Goal: Task Accomplishment & Management: Manage account settings

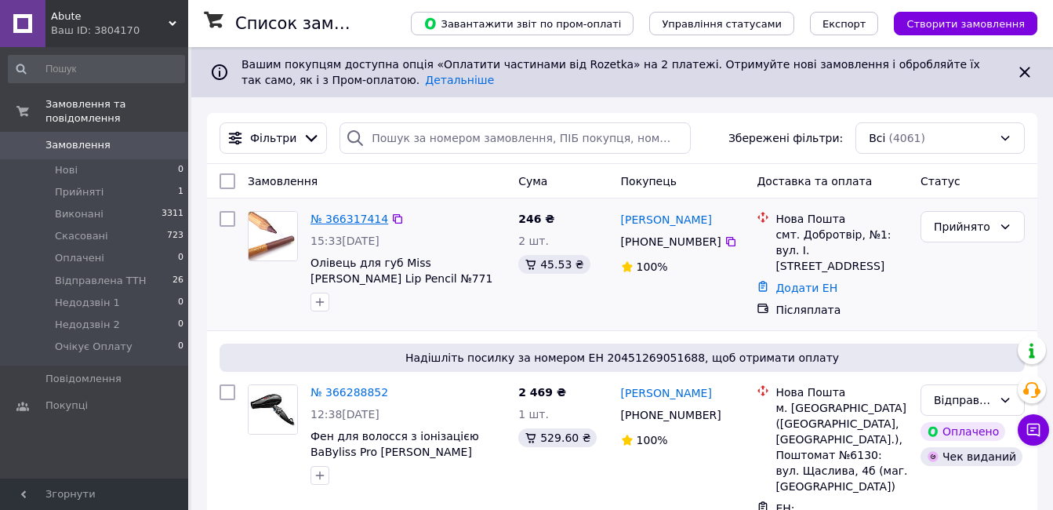
click at [348, 217] on link "№ 366317414" at bounding box center [349, 218] width 78 height 13
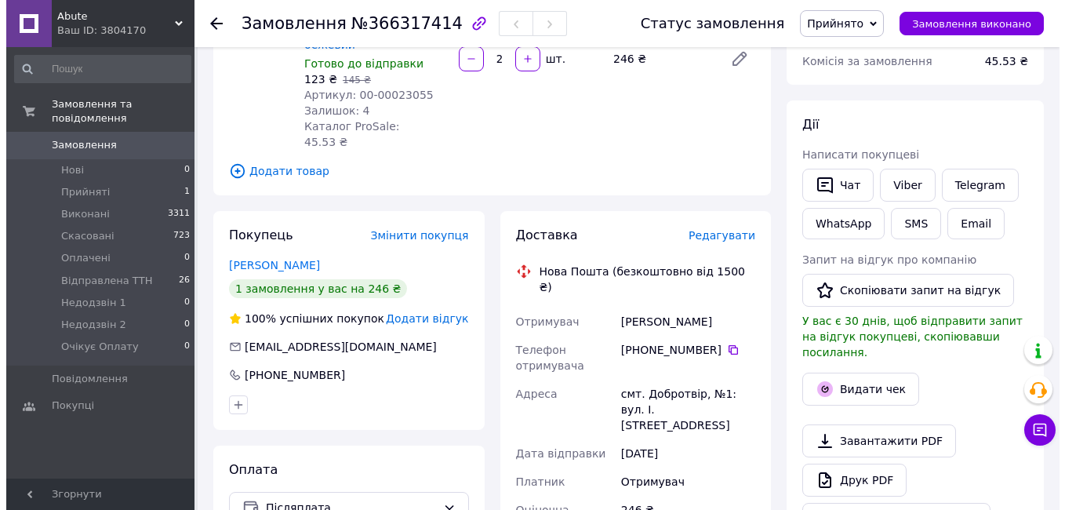
scroll to position [235, 0]
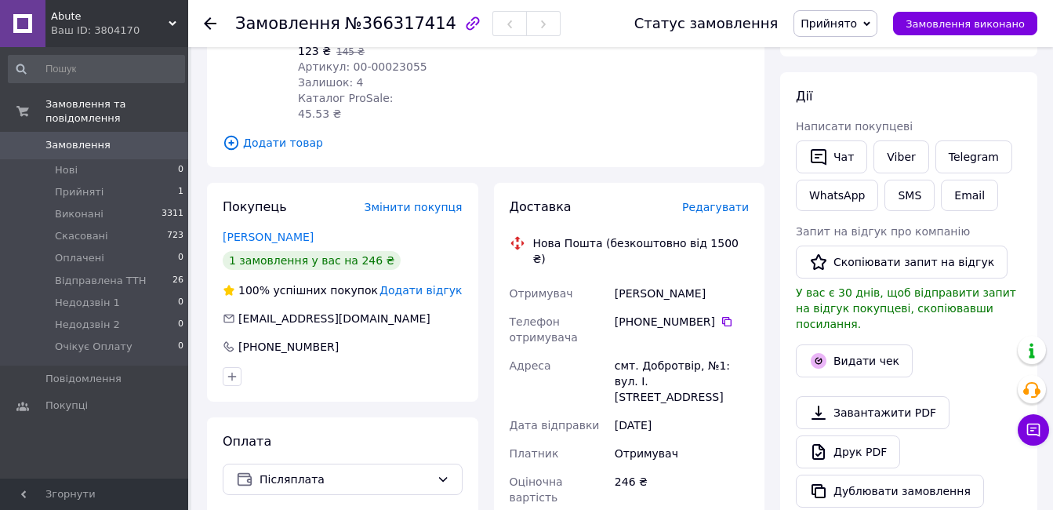
click at [715, 201] on span "Редагувати" at bounding box center [715, 207] width 67 height 13
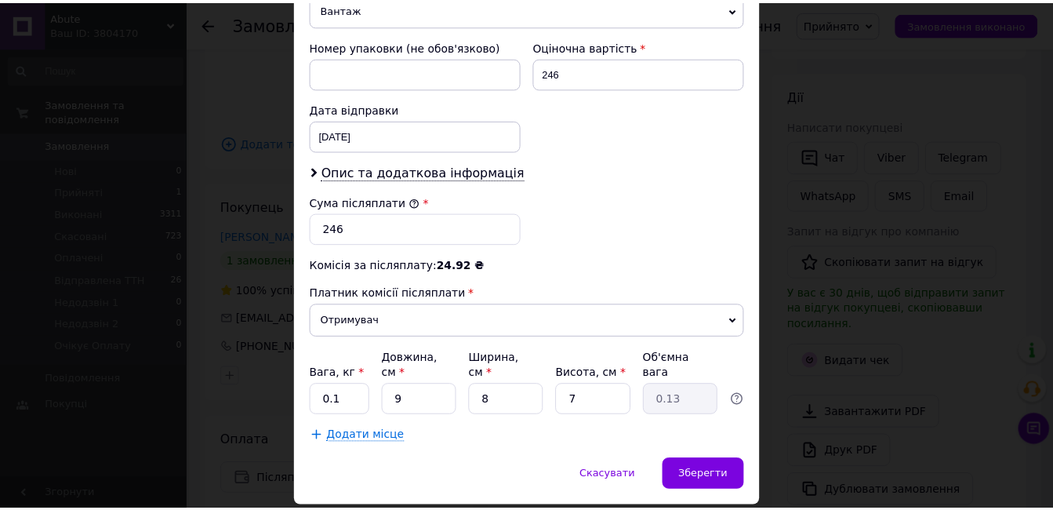
scroll to position [687, 0]
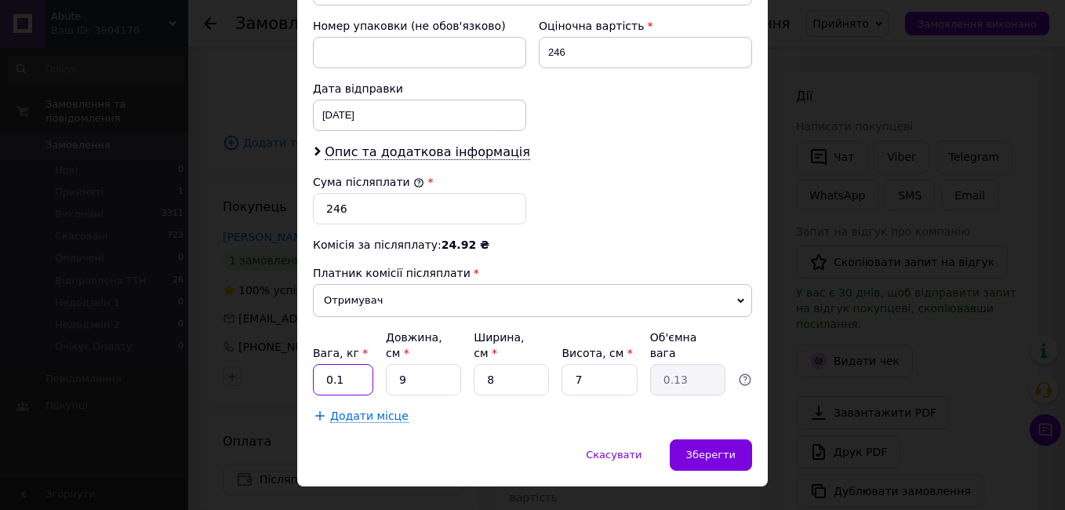
click at [357, 364] on input "0.1" at bounding box center [343, 379] width 60 height 31
type input "0"
type input "2"
click at [709, 439] on div "Зберегти" at bounding box center [711, 454] width 82 height 31
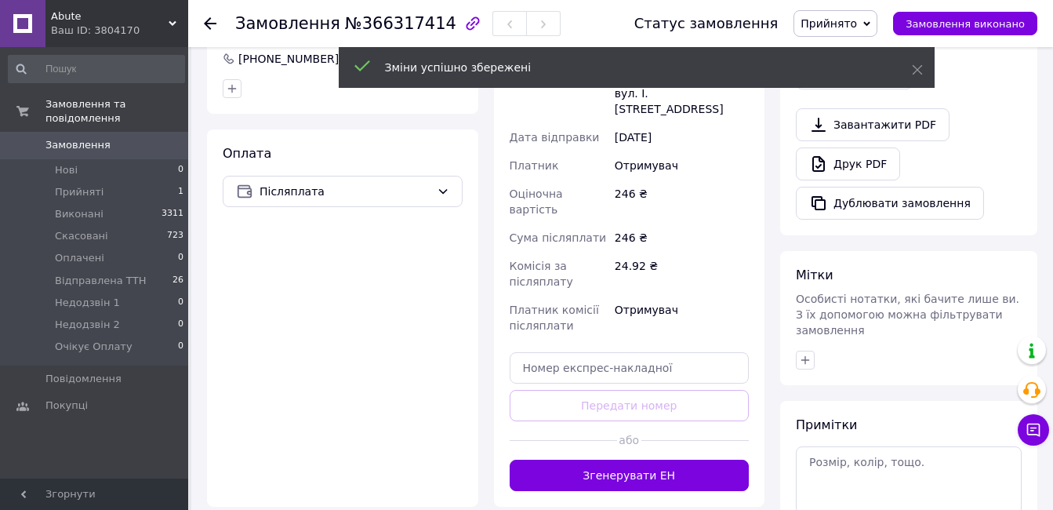
scroll to position [549, 0]
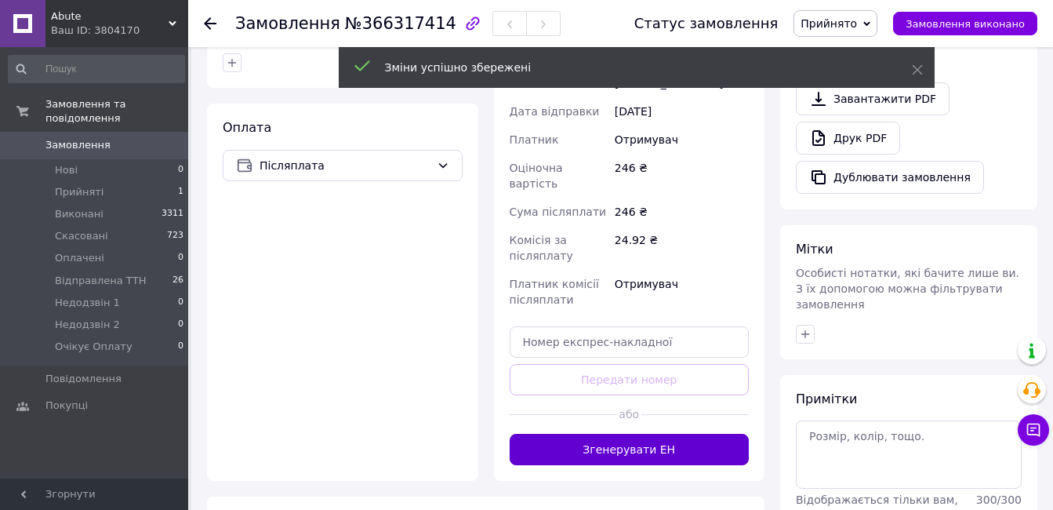
click at [689, 434] on button "Згенерувати ЕН" at bounding box center [630, 449] width 240 height 31
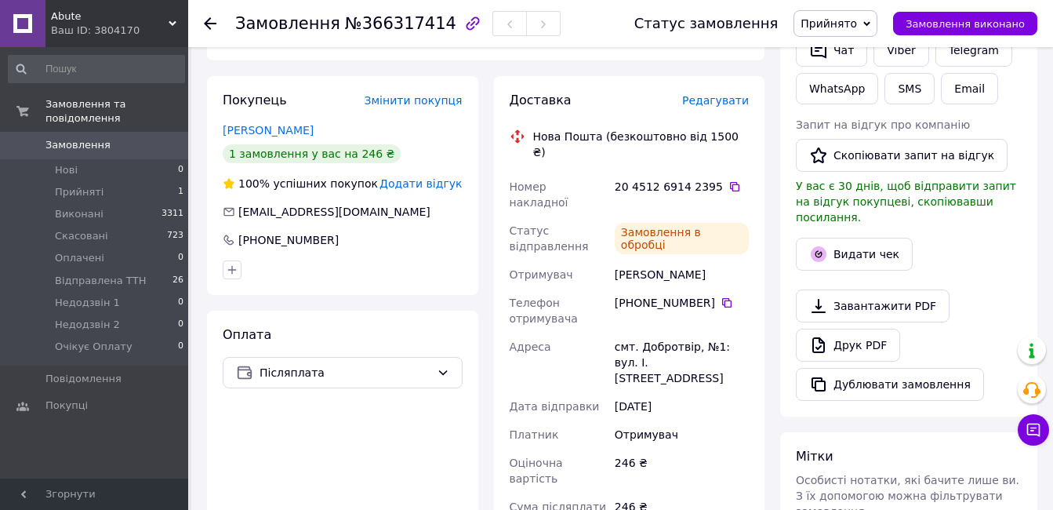
scroll to position [314, 0]
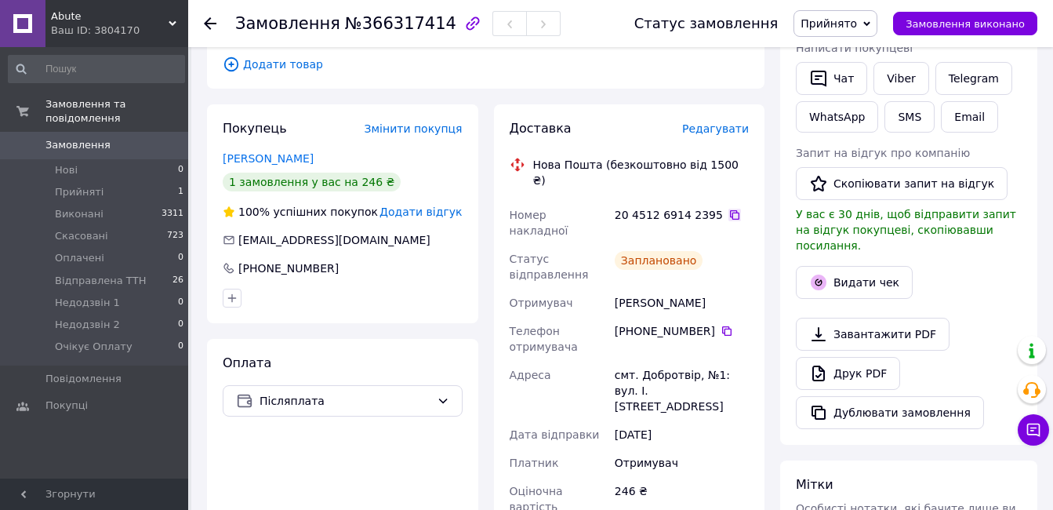
click at [730, 210] on icon at bounding box center [734, 214] width 9 height 9
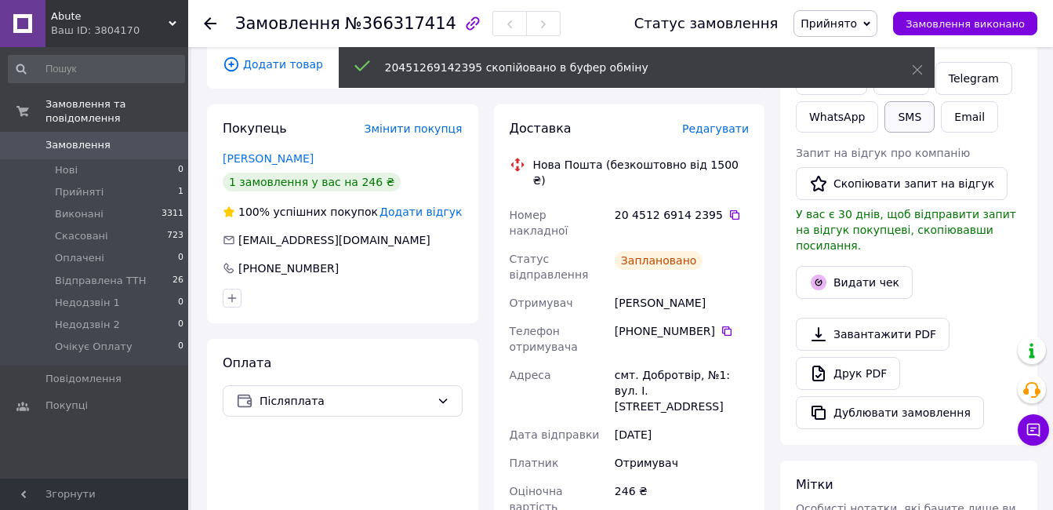
click at [896, 115] on button "SMS" at bounding box center [909, 116] width 50 height 31
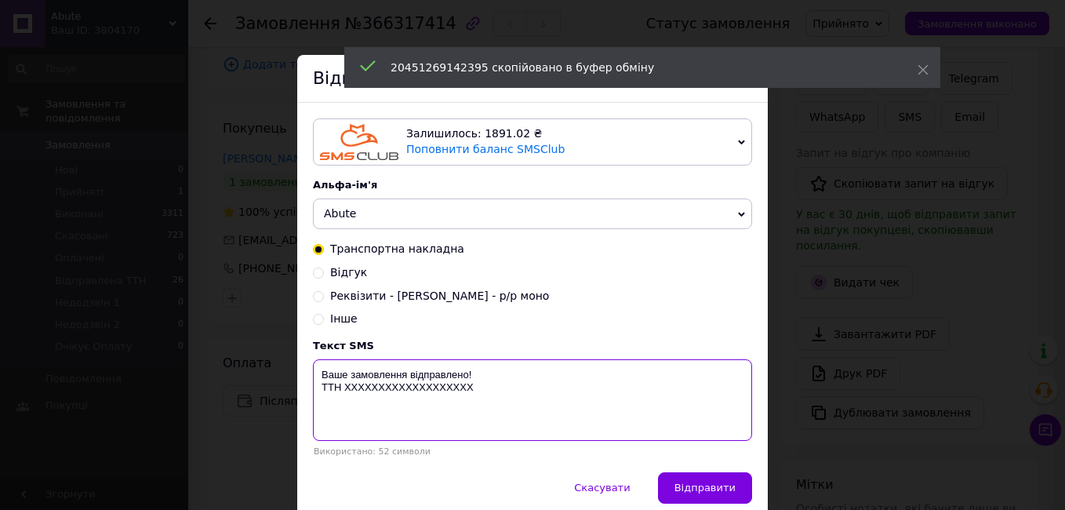
drag, startPoint x: 481, startPoint y: 397, endPoint x: 310, endPoint y: 367, distance: 173.6
click at [313, 367] on textarea "Ваше замовлення відправлено! ТТН ХХХХХХХХХХХХХХХХХХХ" at bounding box center [532, 400] width 439 height 82
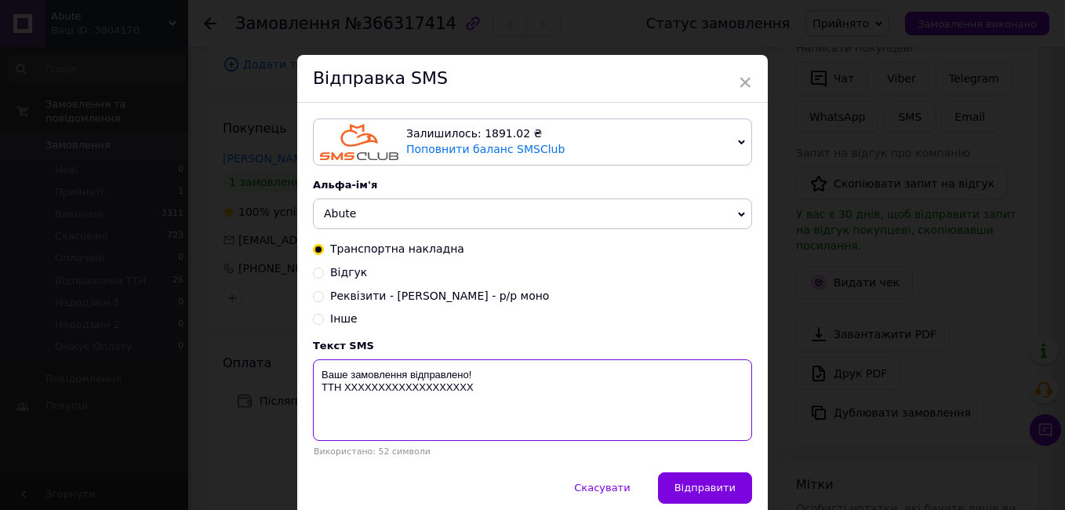
paste textarea "20451269142395"
click at [315, 379] on textarea "20451269142395" at bounding box center [532, 400] width 439 height 82
paste textarea "Доброго дня. Ваше замовлення сформовано в понеділок вам відправимо. ТТН для від…"
type textarea "Доброго дня. Ваше замовлення сформовано в понеділок вам відправимо. ТТН для від…"
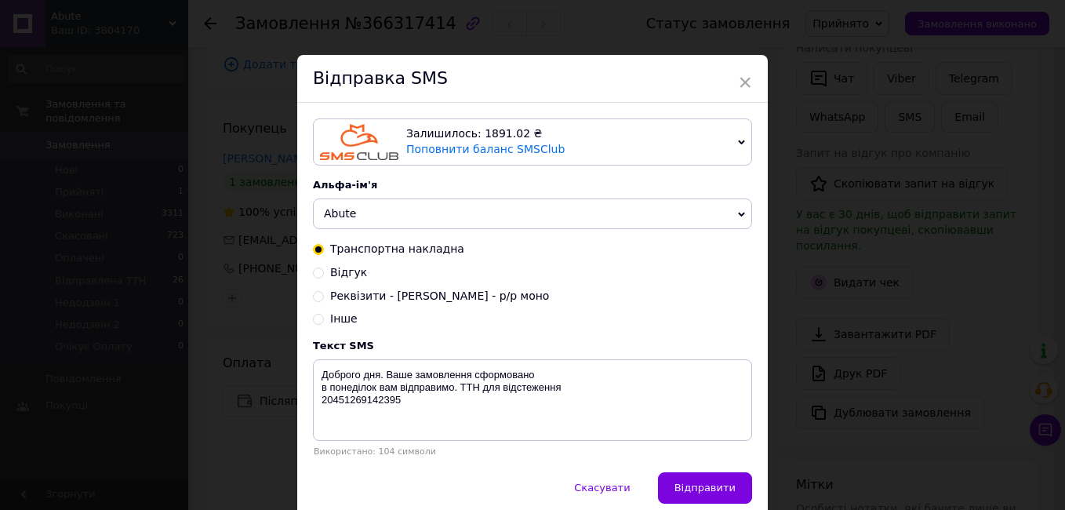
click at [735, 491] on button "Відправити" at bounding box center [705, 487] width 94 height 31
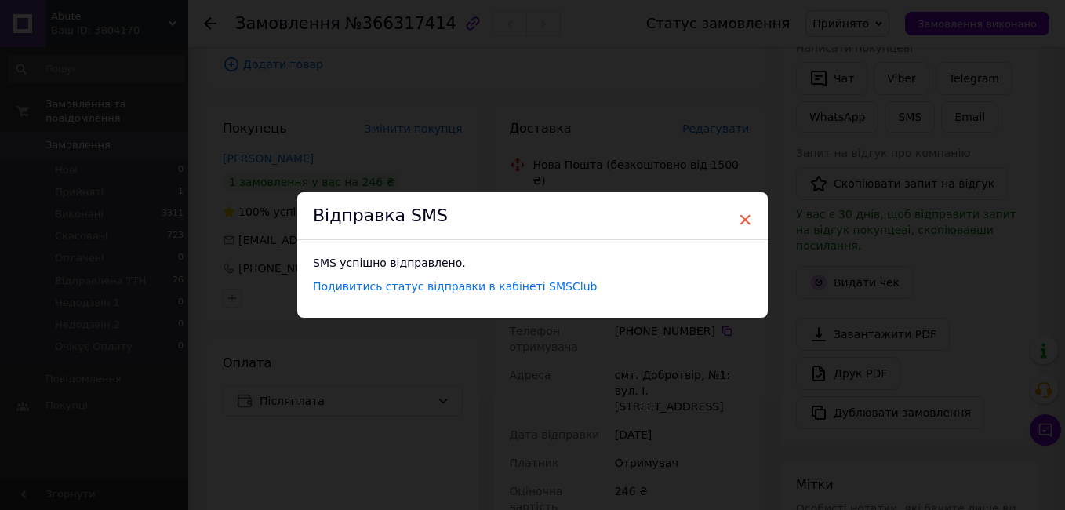
click at [744, 215] on span "×" at bounding box center [745, 219] width 14 height 27
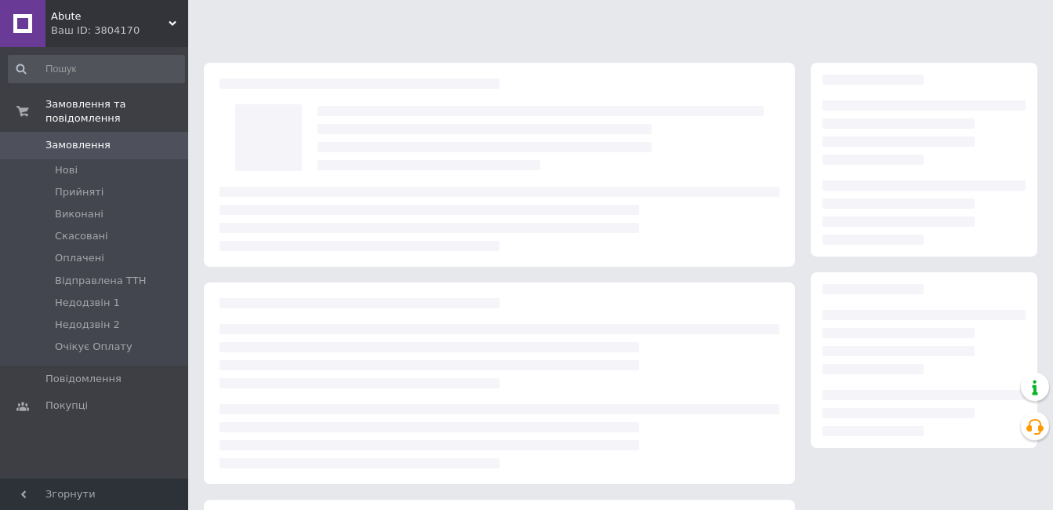
scroll to position [207, 0]
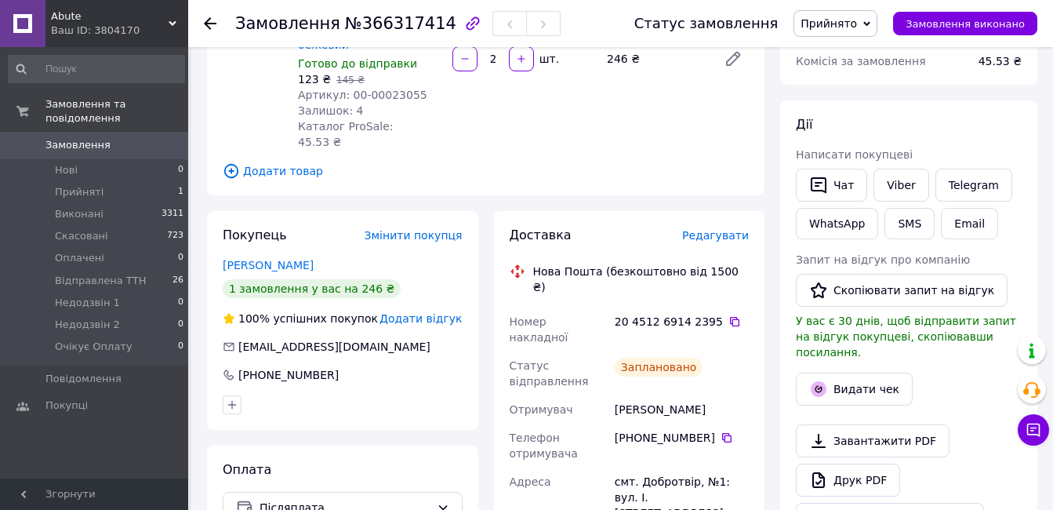
click at [838, 23] on span "Прийнято" at bounding box center [828, 23] width 56 height 13
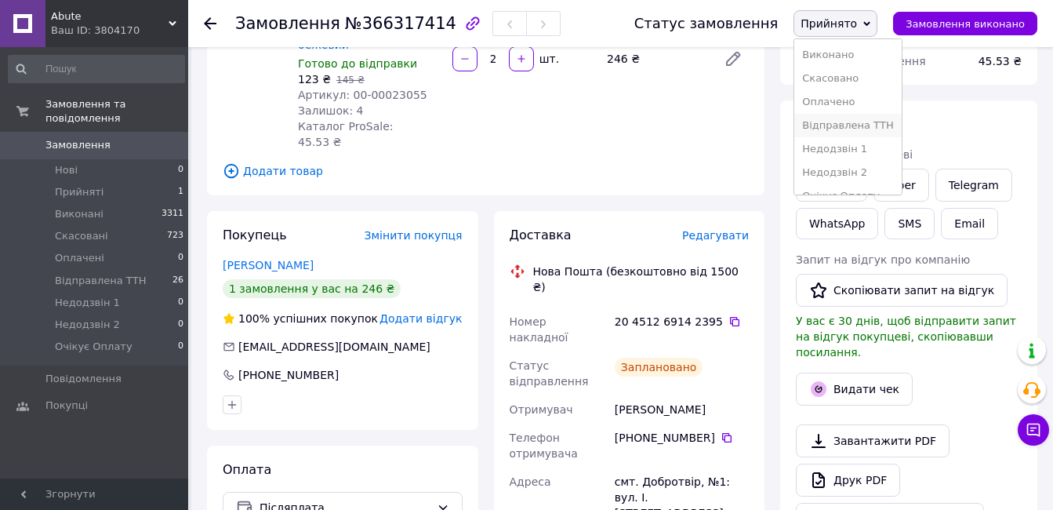
click at [856, 124] on li "Відправлена ТТН" at bounding box center [847, 126] width 107 height 24
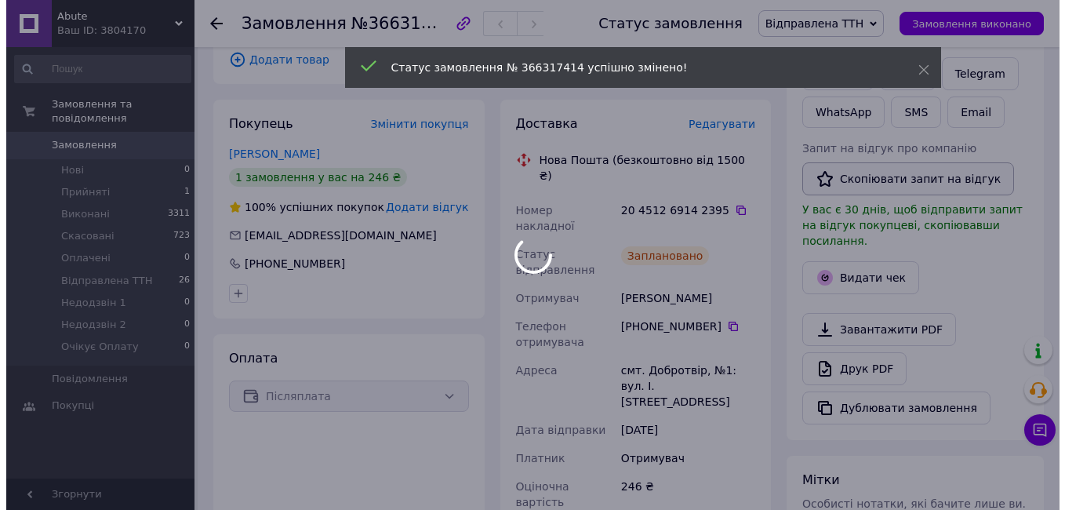
scroll to position [364, 0]
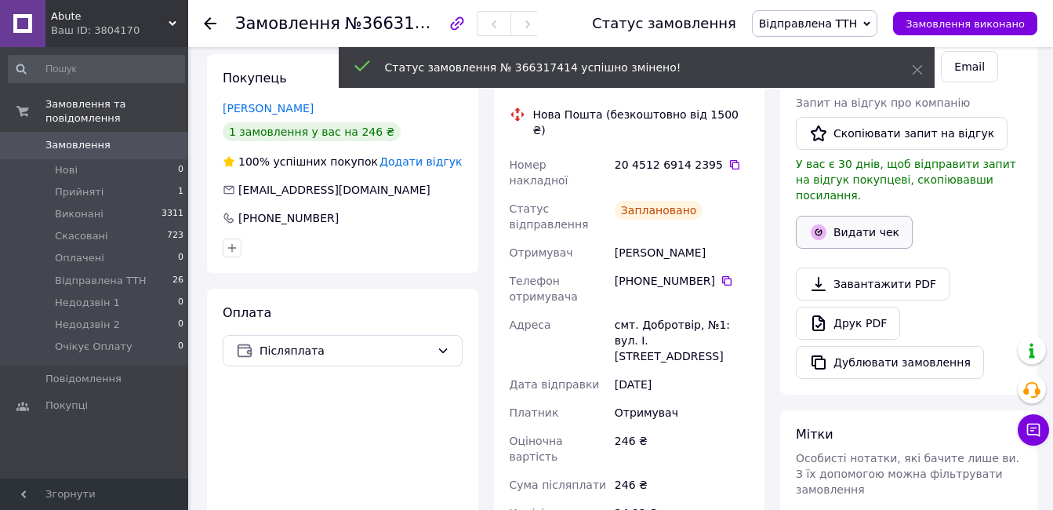
click at [854, 221] on button "Видати чек" at bounding box center [854, 232] width 117 height 33
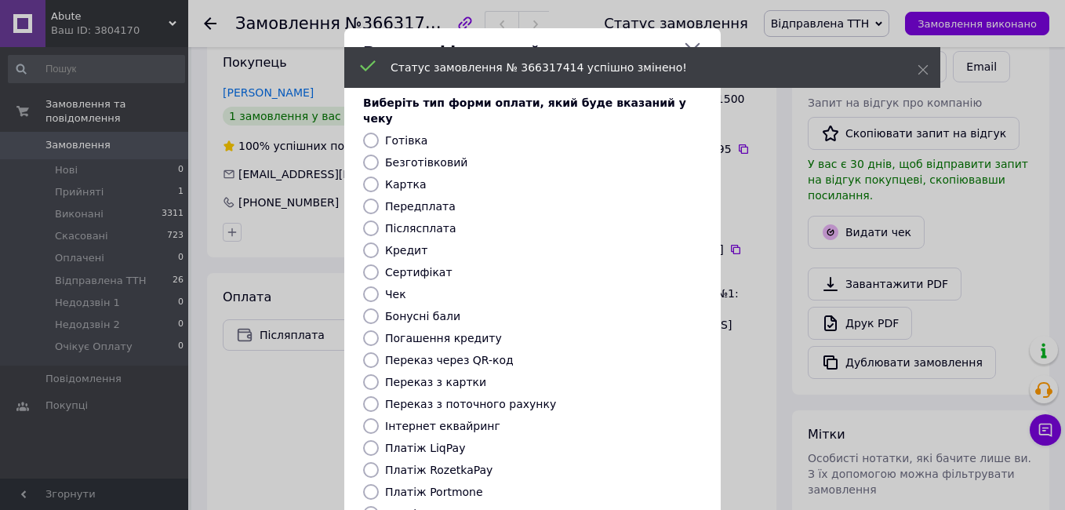
click at [397, 222] on label "Післясплата" at bounding box center [420, 228] width 71 height 13
click at [379, 220] on input "Післясплата" at bounding box center [371, 228] width 16 height 16
radio input "true"
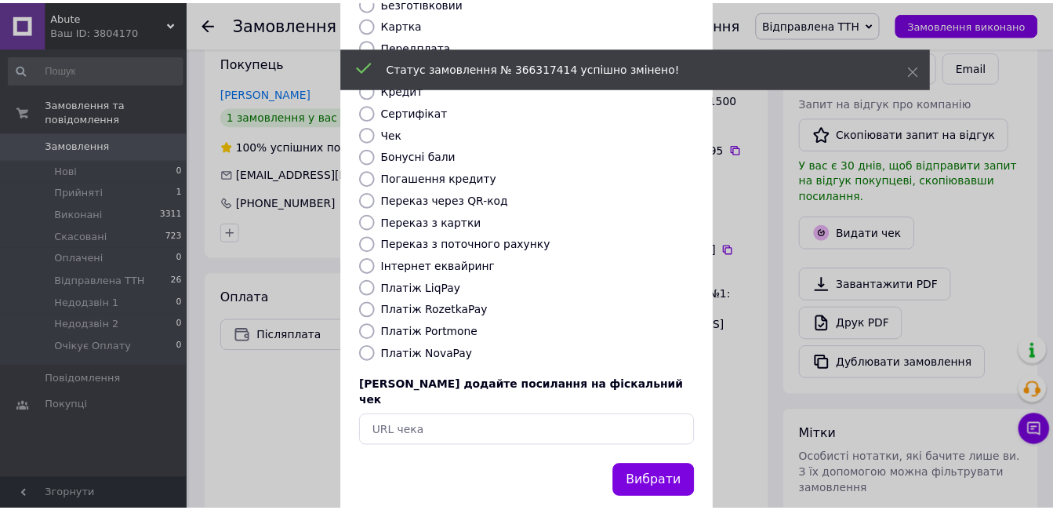
scroll to position [164, 0]
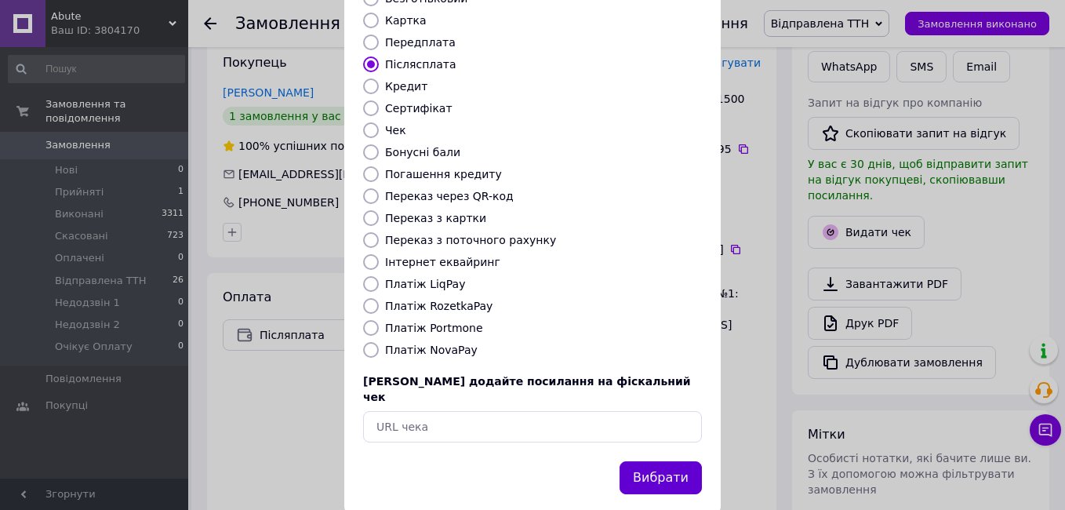
click at [687, 461] on button "Вибрати" at bounding box center [660, 478] width 82 height 34
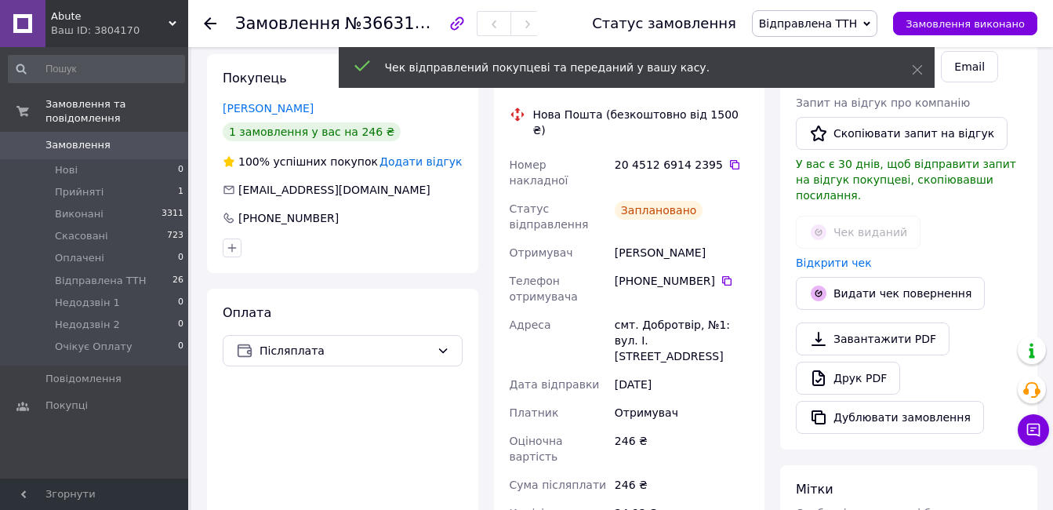
click at [92, 26] on div "Ваш ID: 3804170" at bounding box center [119, 31] width 137 height 14
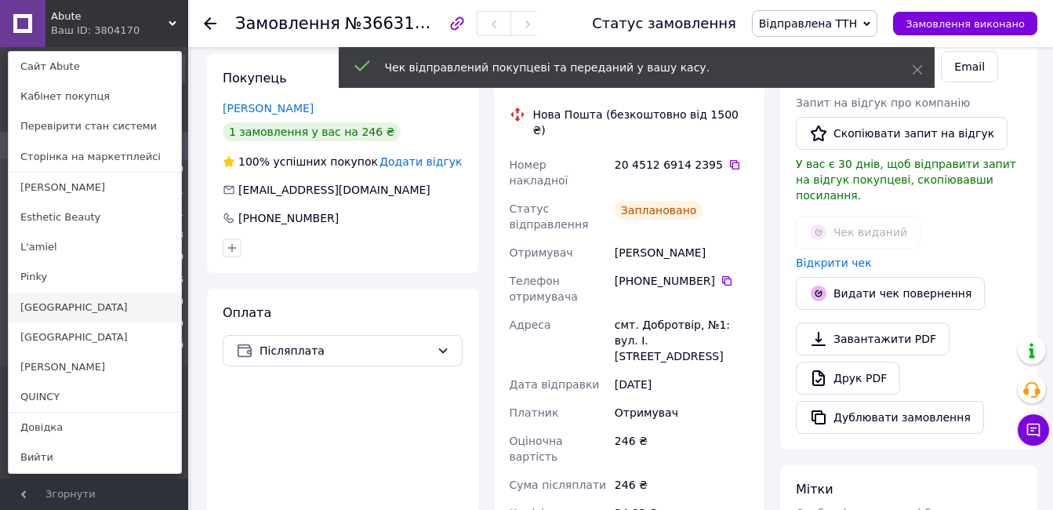
click at [83, 300] on link "[GEOGRAPHIC_DATA]" at bounding box center [95, 307] width 172 height 30
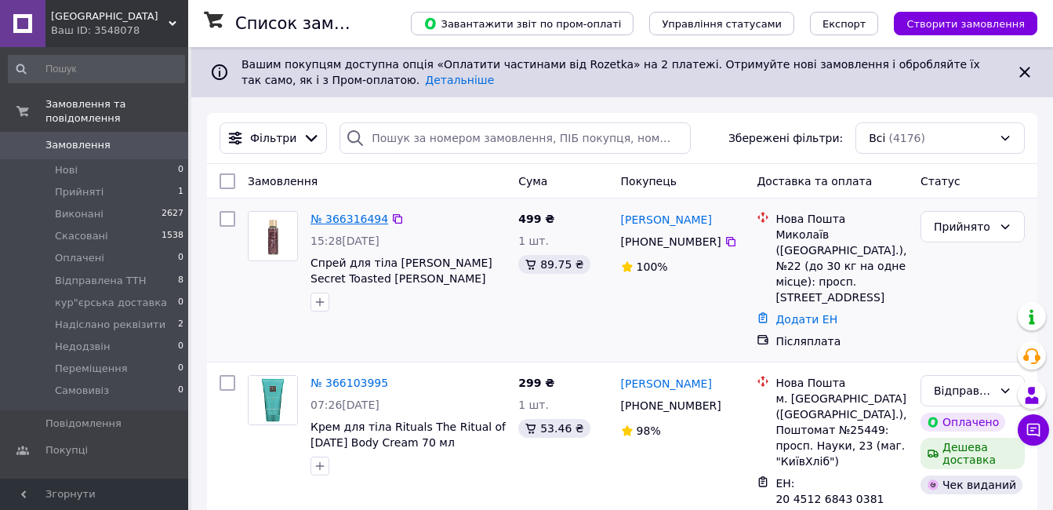
click at [351, 220] on link "№ 366316494" at bounding box center [349, 218] width 78 height 13
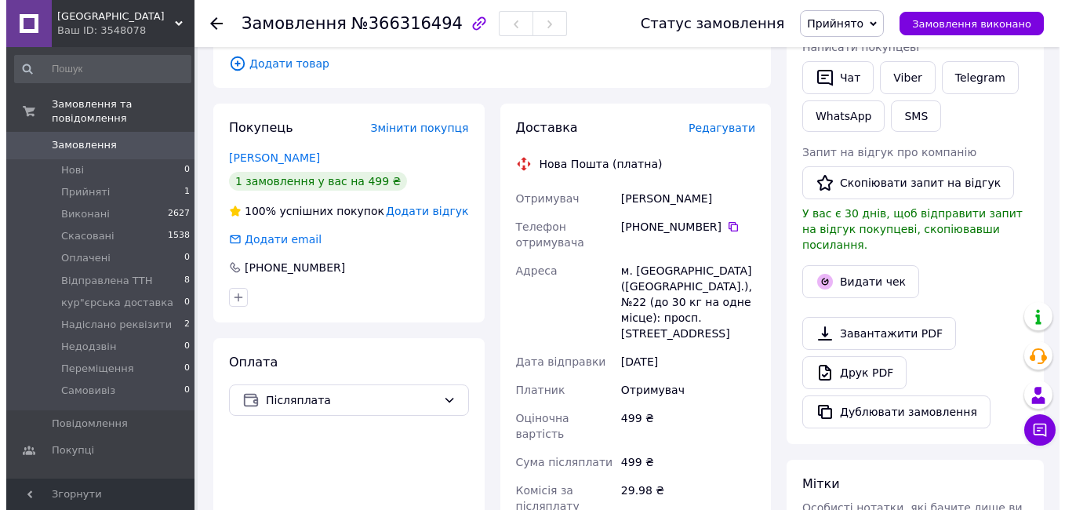
scroll to position [314, 0]
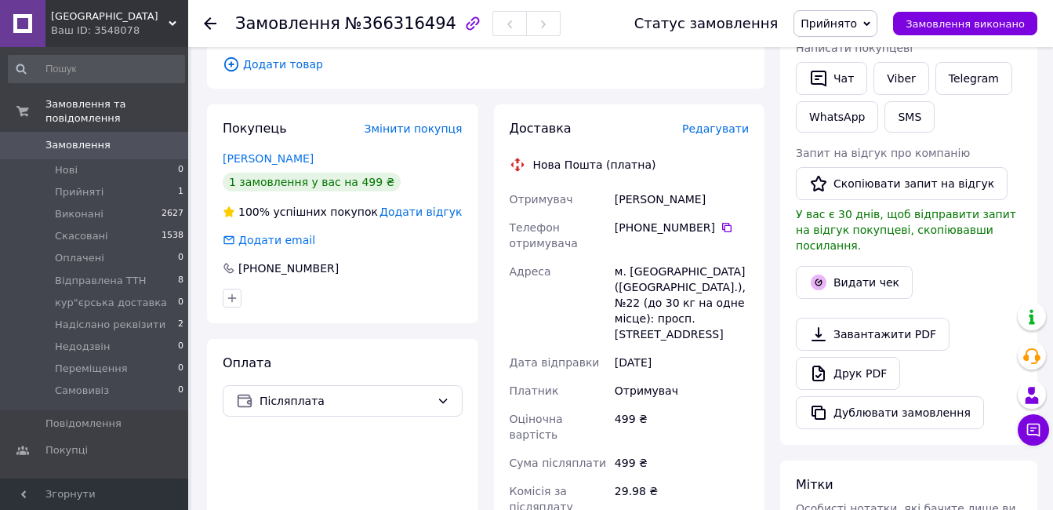
click at [727, 122] on span "Редагувати" at bounding box center [715, 128] width 67 height 13
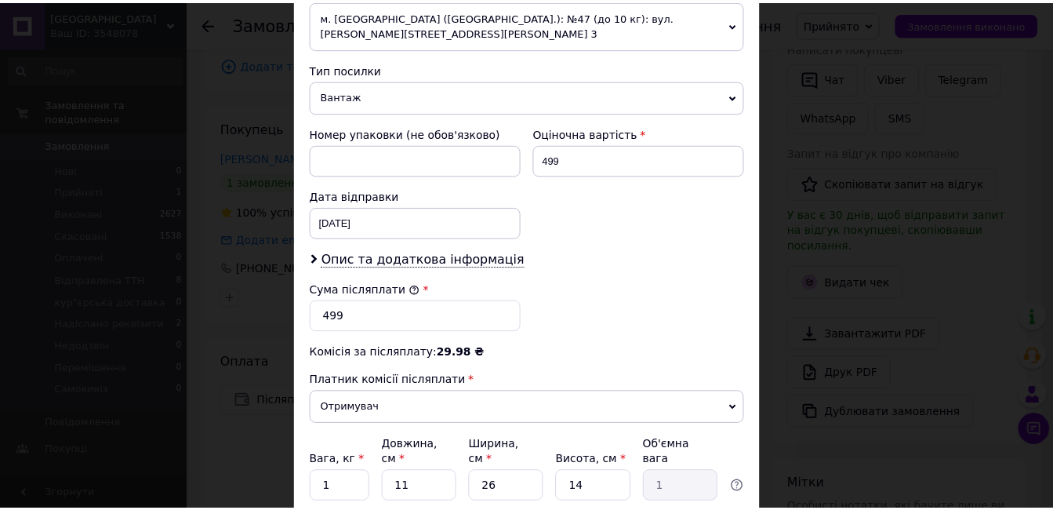
scroll to position [687, 0]
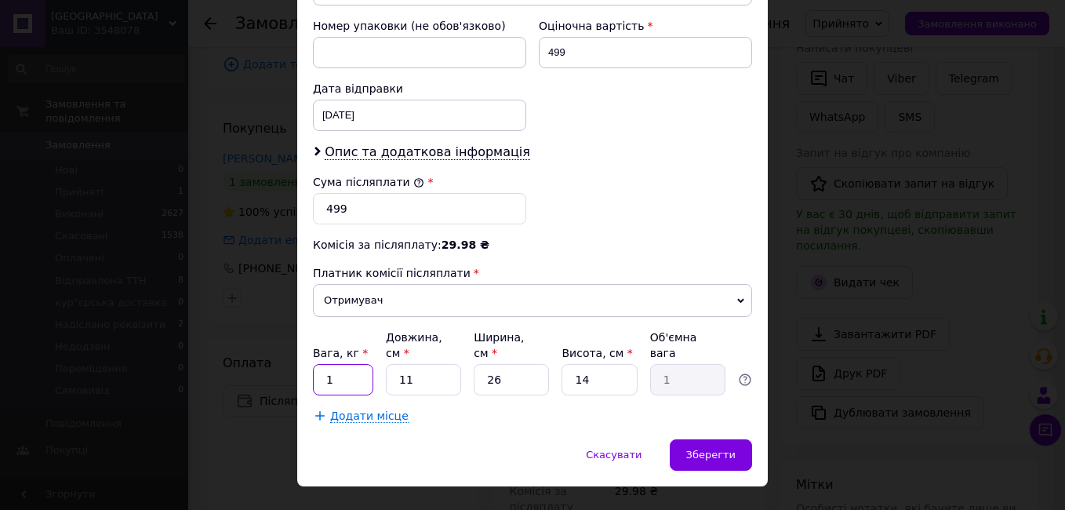
click at [346, 364] on input "1" at bounding box center [343, 379] width 60 height 31
type input "2"
click at [706, 448] on span "Зберегти" at bounding box center [710, 454] width 49 height 12
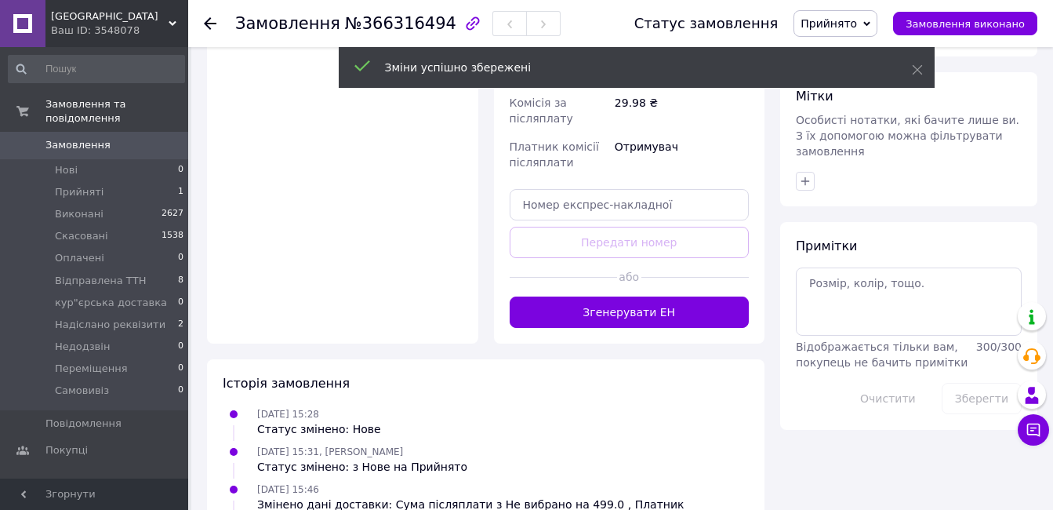
scroll to position [706, 0]
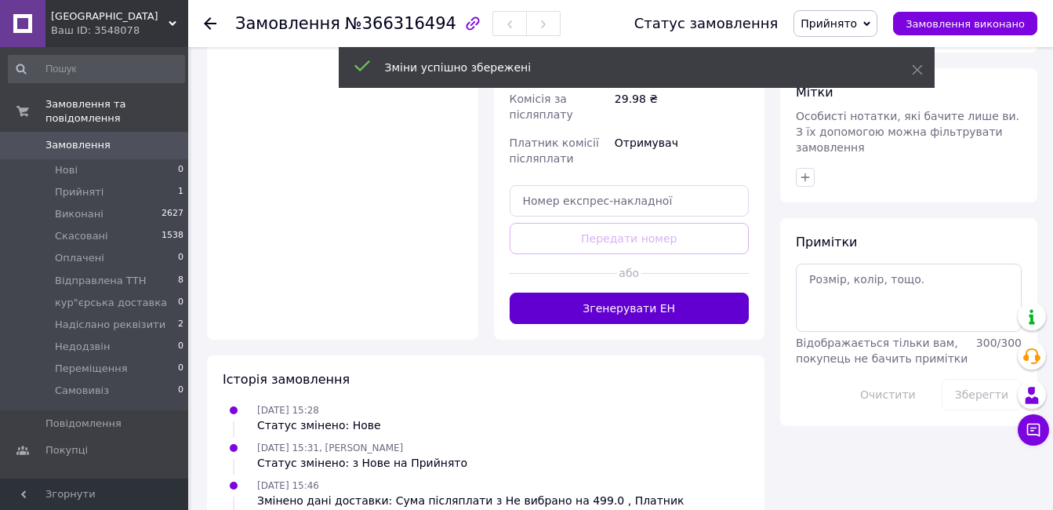
click at [653, 292] on button "Згенерувати ЕН" at bounding box center [630, 307] width 240 height 31
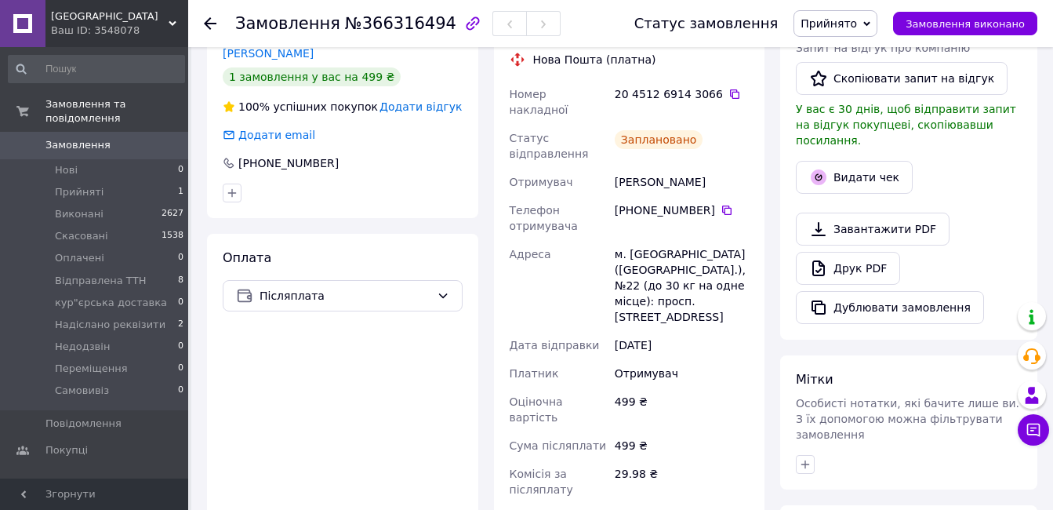
scroll to position [392, 0]
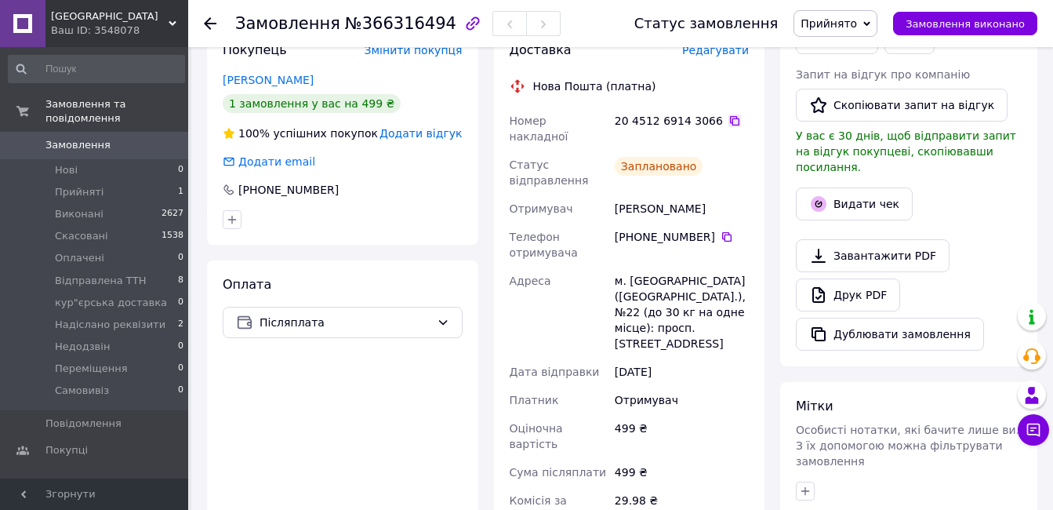
click at [728, 114] on icon at bounding box center [734, 120] width 13 height 13
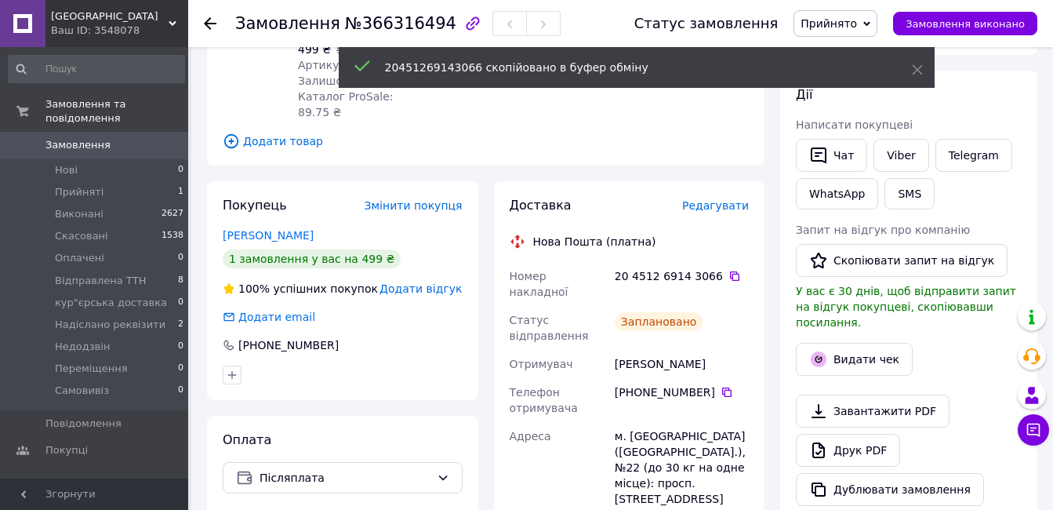
scroll to position [235, 0]
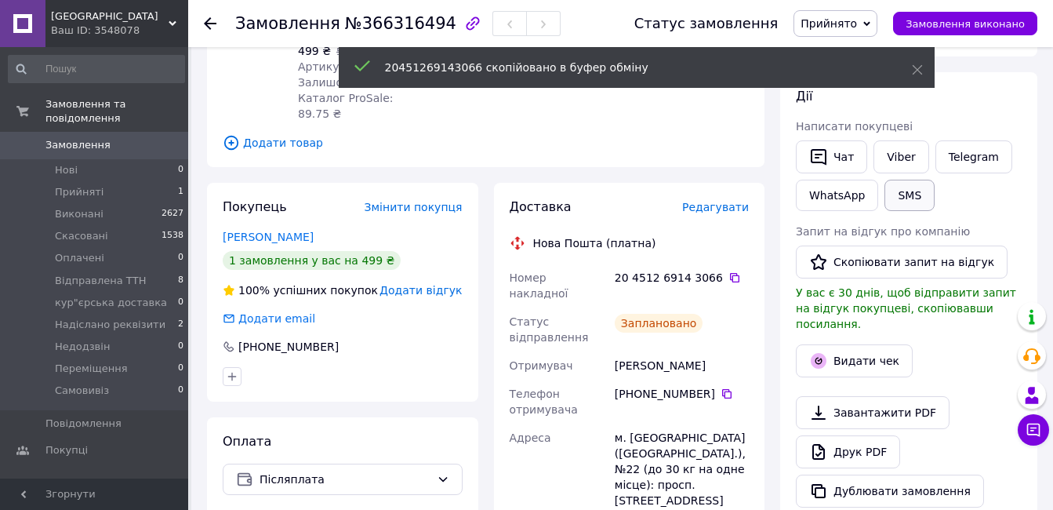
click at [909, 193] on button "SMS" at bounding box center [909, 195] width 50 height 31
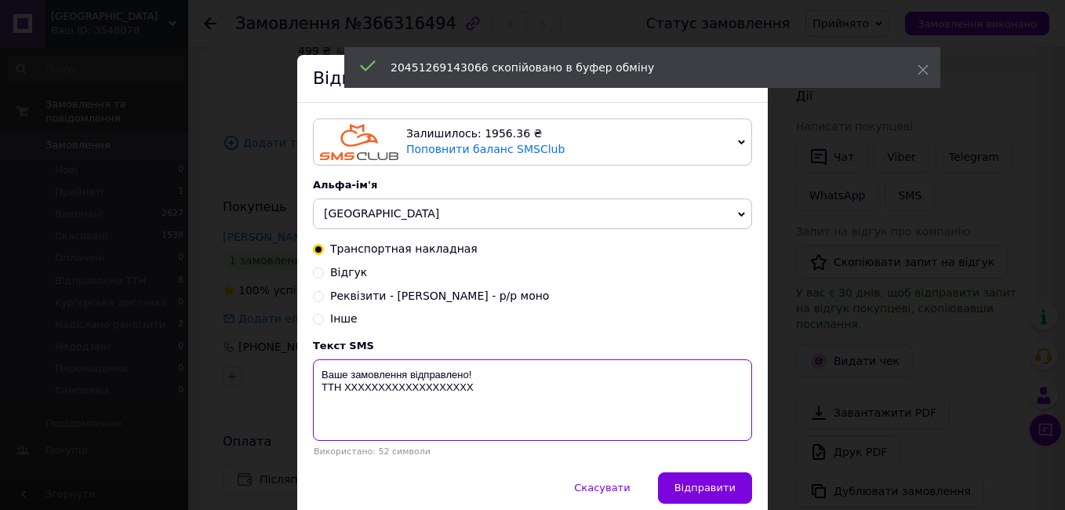
drag, startPoint x: 465, startPoint y: 390, endPoint x: 320, endPoint y: 372, distance: 146.2
click at [320, 372] on textarea "Ваше замовлення відправлено! ТТН ХХХХХХХХХХХХХХХХХХХ" at bounding box center [532, 400] width 439 height 82
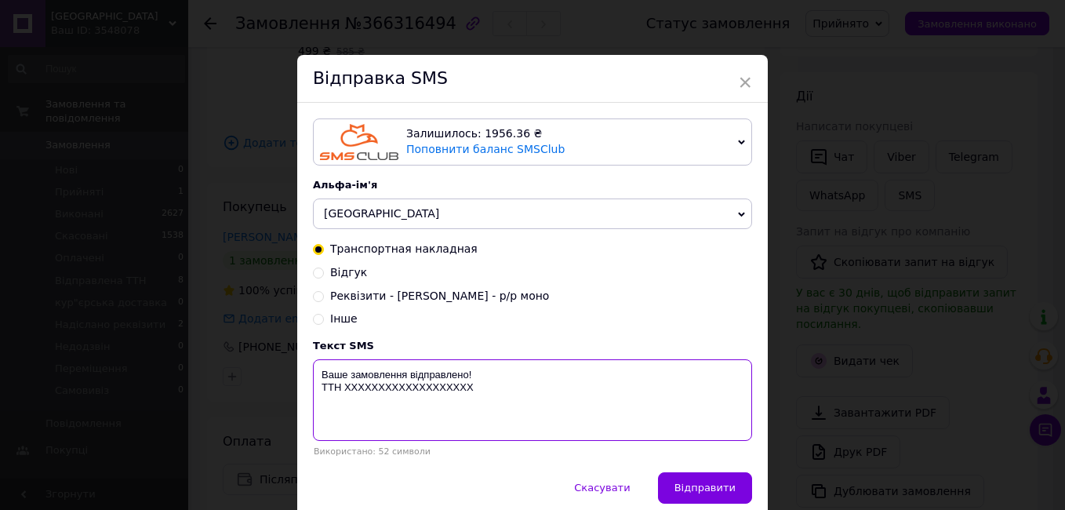
paste textarea "20451269143066"
click at [320, 378] on textarea "20451269143066" at bounding box center [532, 400] width 439 height 82
paste textarea "Доброго дня. Ваше замовлення сформовано в понеділок вам відправимо. ТТН для від…"
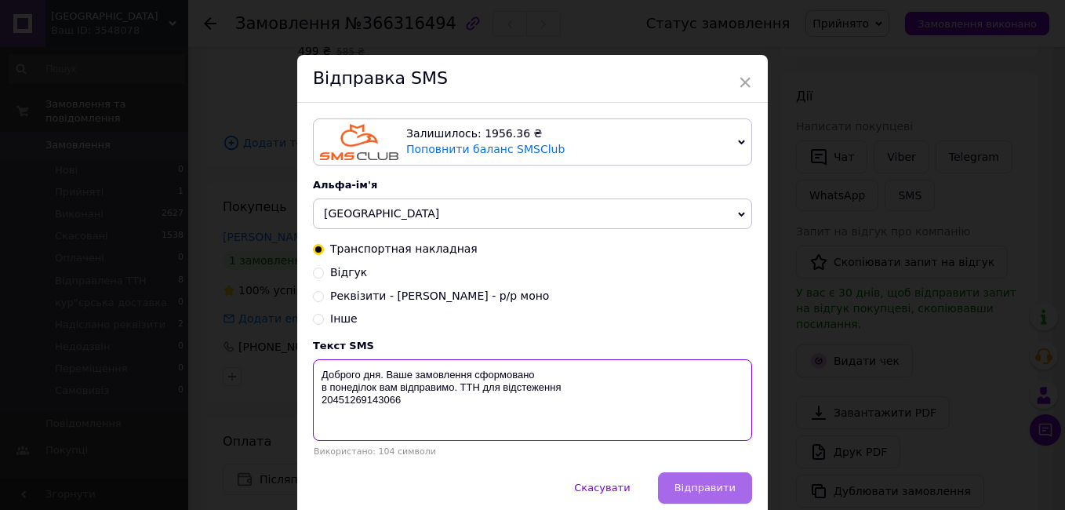
type textarea "Доброго дня. Ваше замовлення сформовано в понеділок вам відправимо. ТТН для від…"
click at [735, 493] on button "Відправити" at bounding box center [705, 487] width 94 height 31
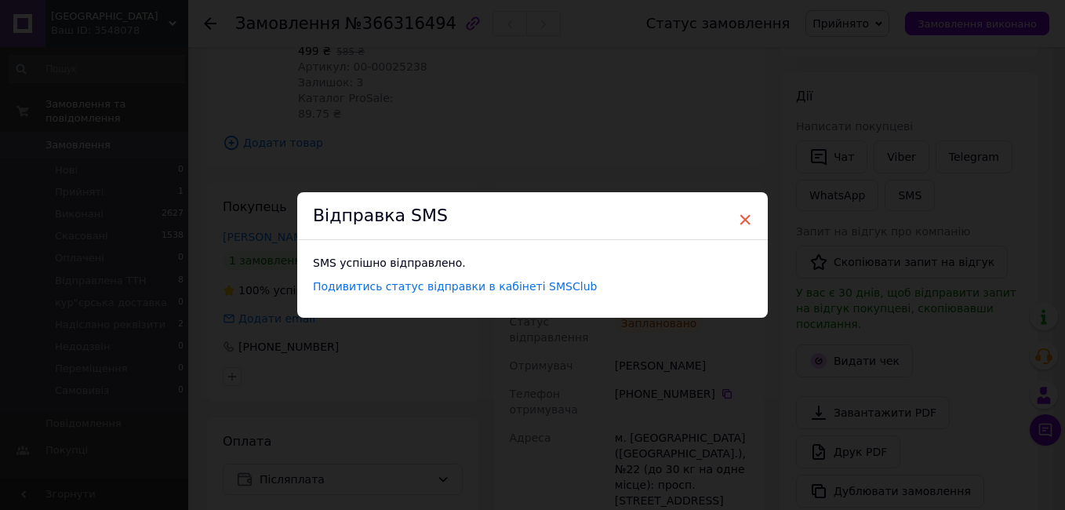
click at [742, 213] on span "×" at bounding box center [745, 219] width 14 height 27
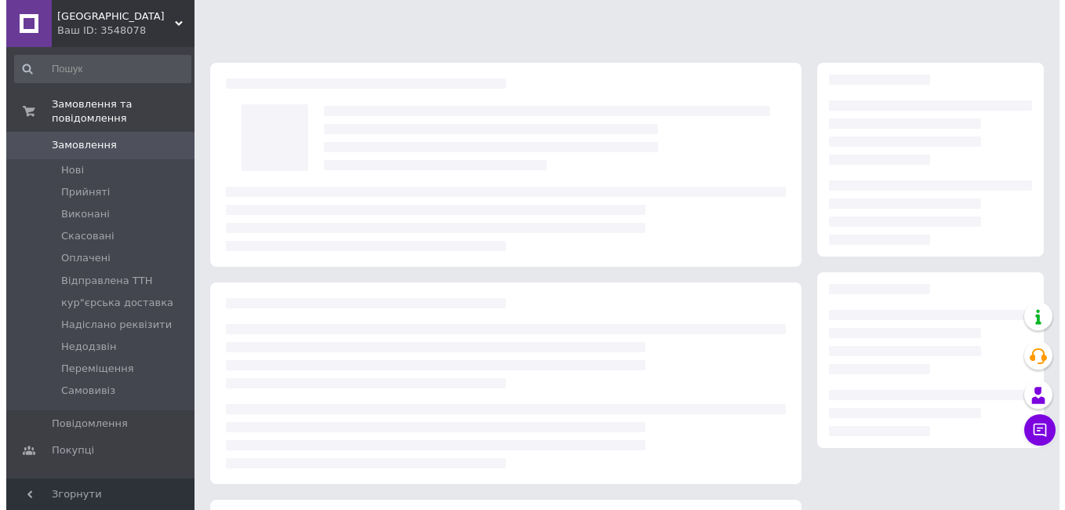
scroll to position [235, 0]
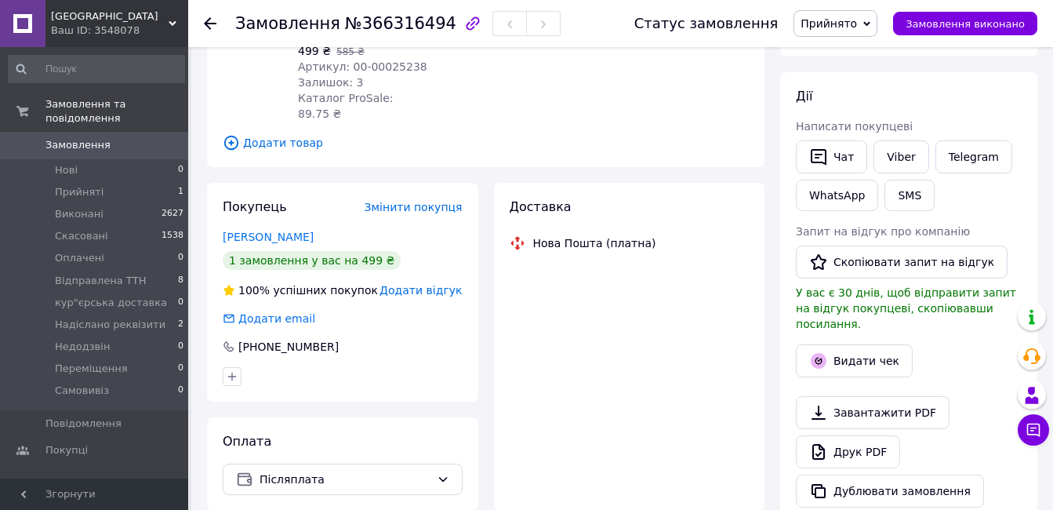
click at [840, 20] on span "Прийнято" at bounding box center [828, 23] width 56 height 13
click at [863, 126] on li "Відправлена ТТН" at bounding box center [858, 126] width 128 height 24
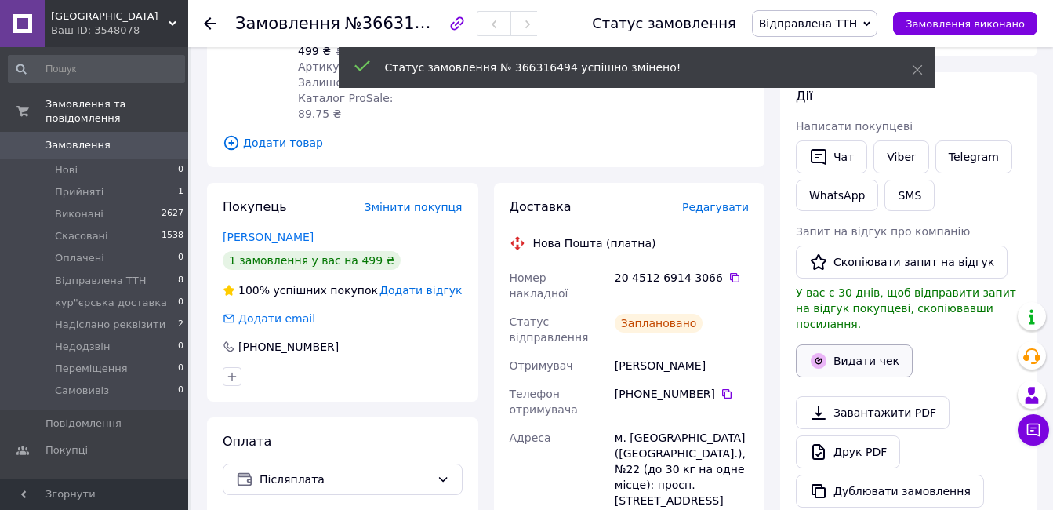
click at [868, 348] on button "Видати чек" at bounding box center [854, 360] width 117 height 33
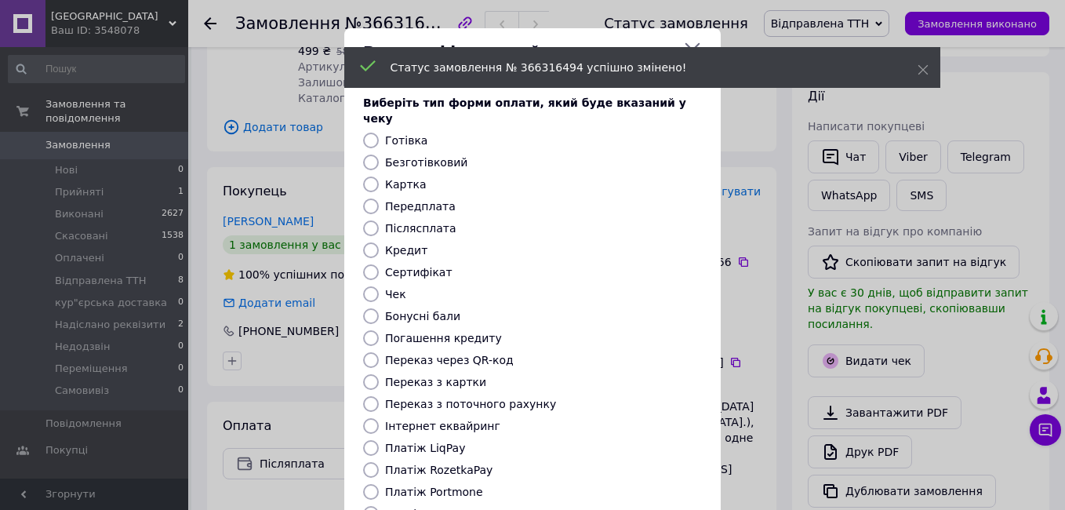
click at [419, 222] on label "Післясплата" at bounding box center [420, 228] width 71 height 13
click at [379, 220] on input "Післясплата" at bounding box center [371, 228] width 16 height 16
radio input "true"
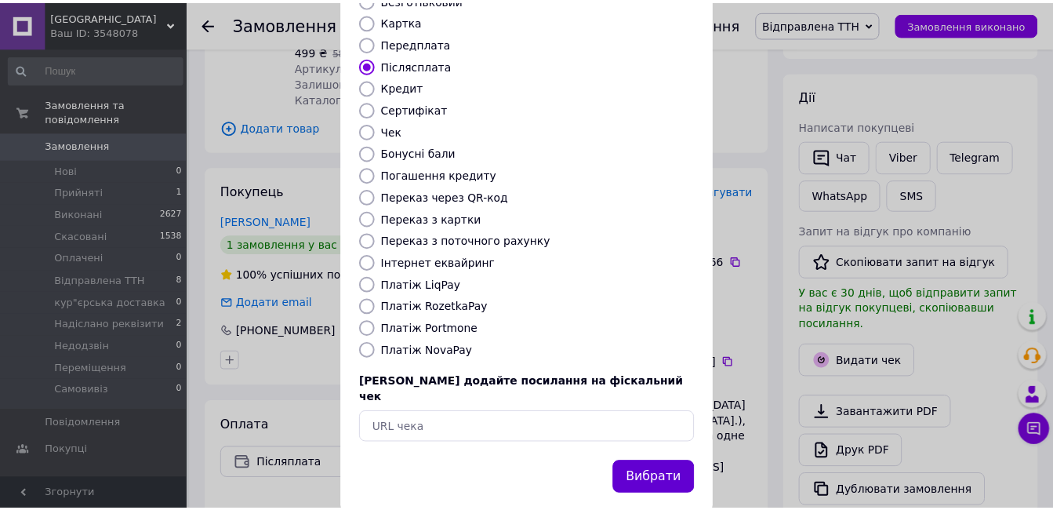
scroll to position [164, 0]
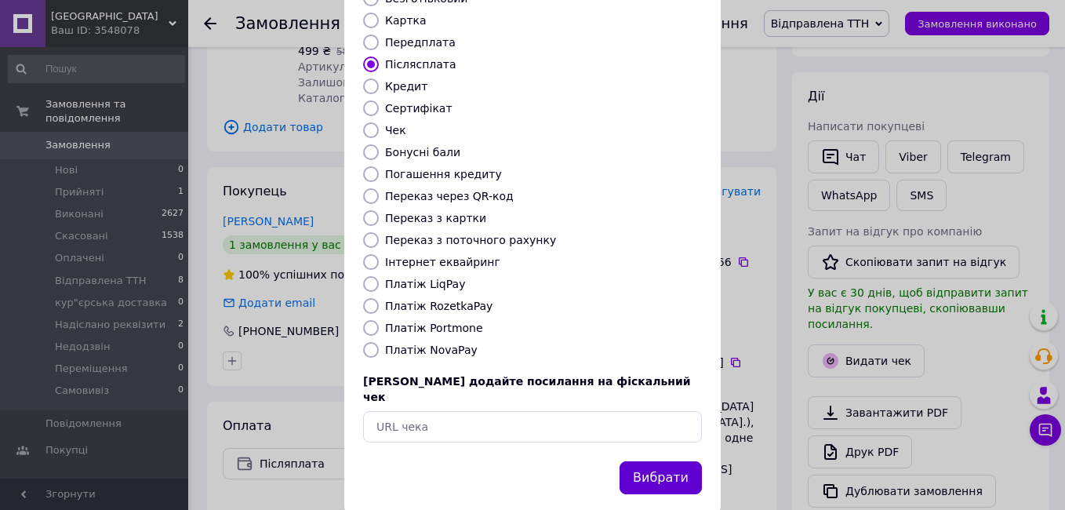
click at [656, 461] on button "Вибрати" at bounding box center [660, 478] width 82 height 34
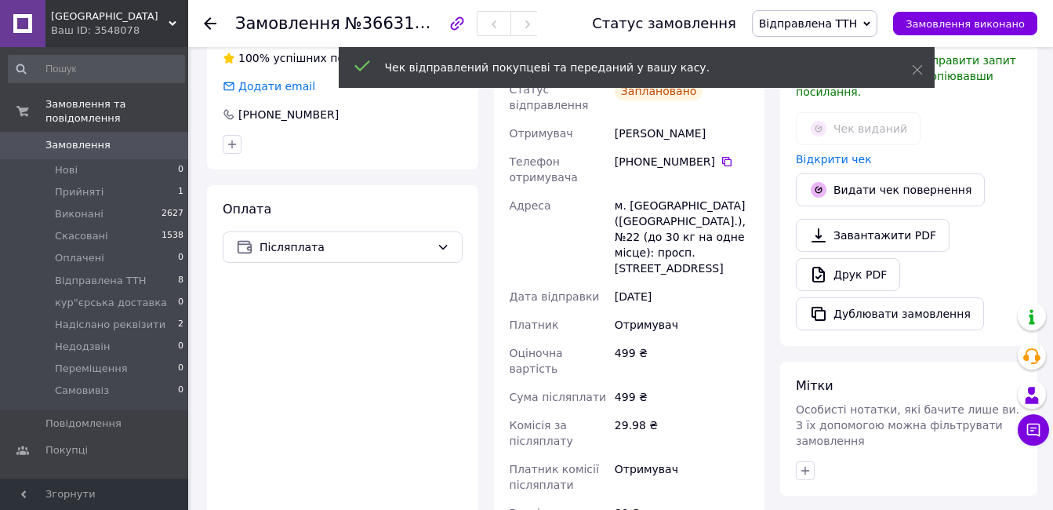
scroll to position [470, 0]
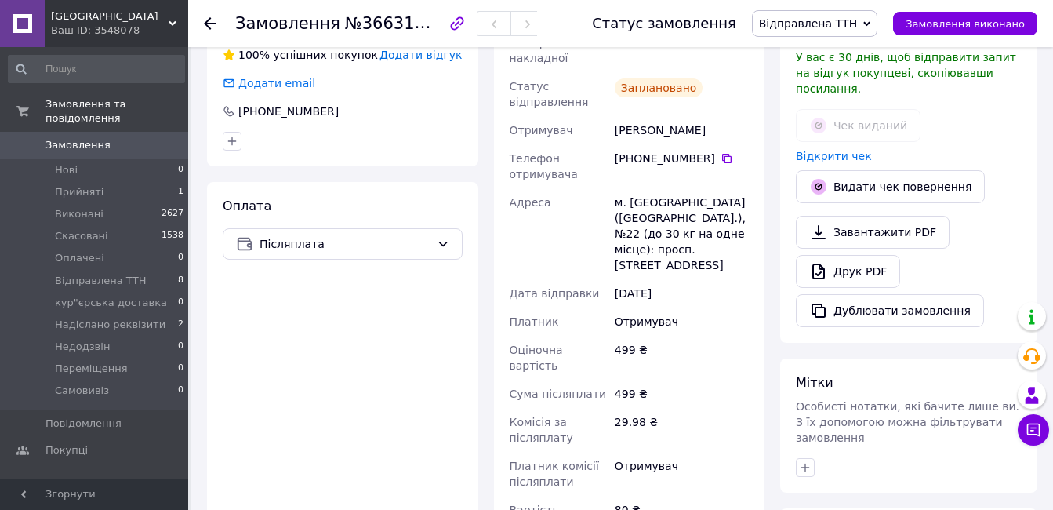
click at [92, 27] on div "Ваш ID: 3548078" at bounding box center [119, 31] width 137 height 14
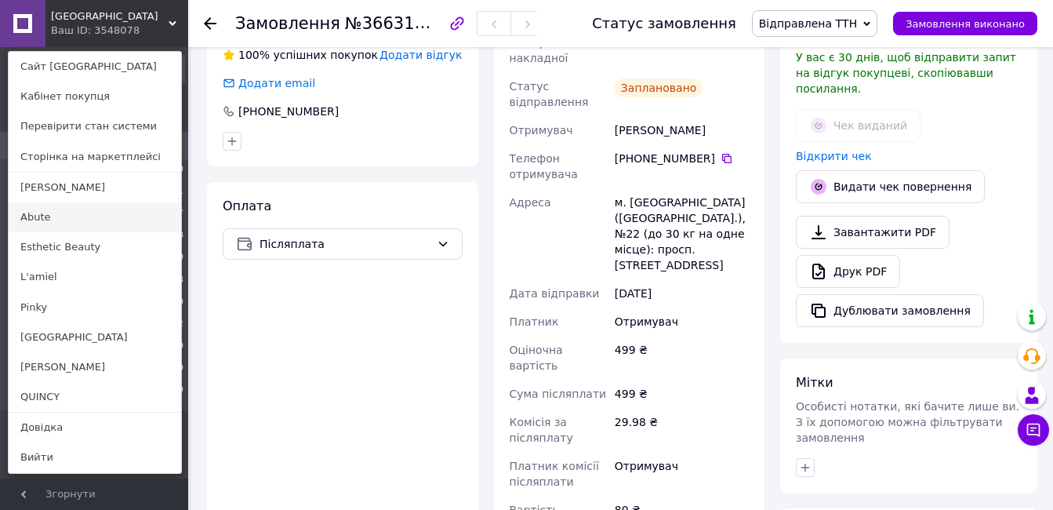
click at [85, 213] on link "Abute" at bounding box center [95, 217] width 172 height 30
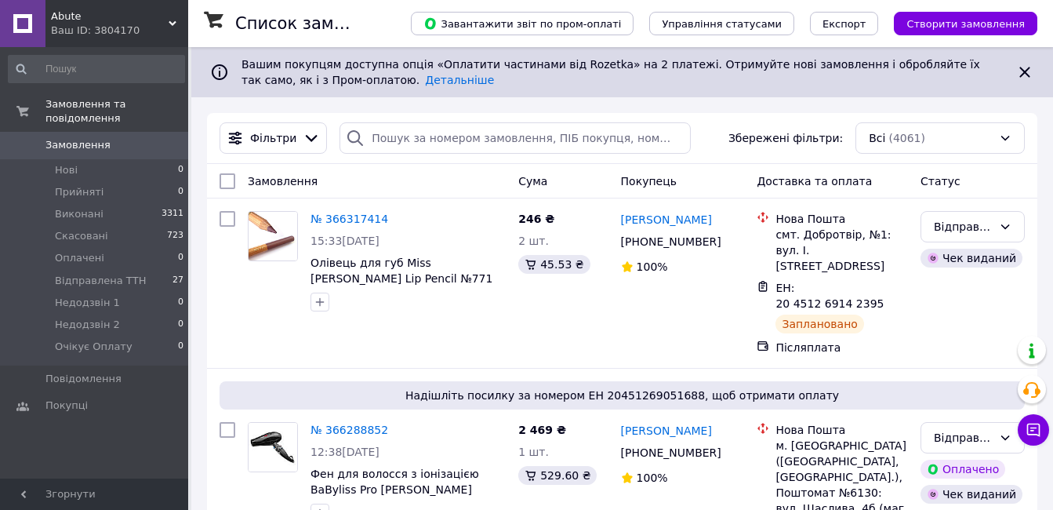
click at [117, 34] on div "Ваш ID: 3804170" at bounding box center [119, 31] width 137 height 14
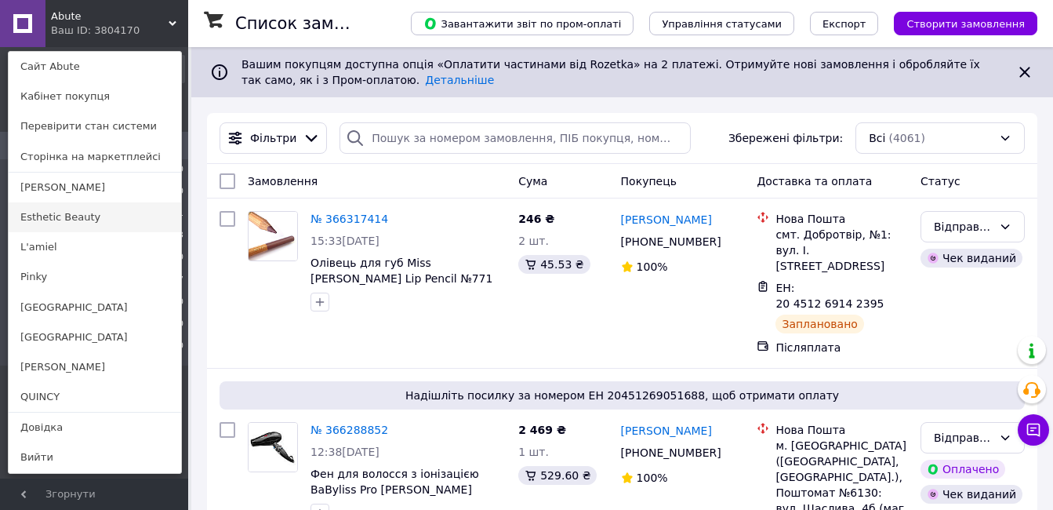
click at [93, 216] on link "Esthetic Beauty" at bounding box center [95, 217] width 172 height 30
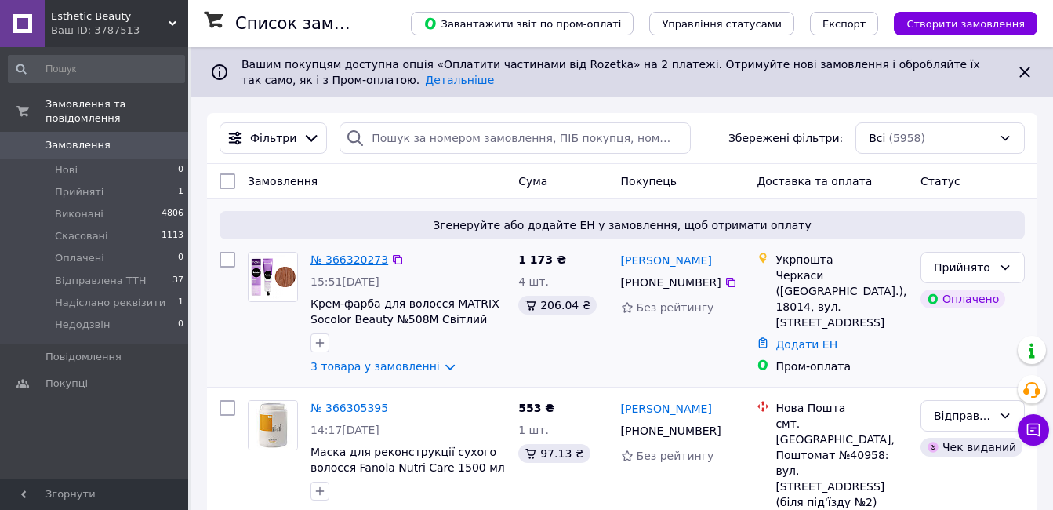
click at [359, 261] on link "№ 366320273" at bounding box center [349, 259] width 78 height 13
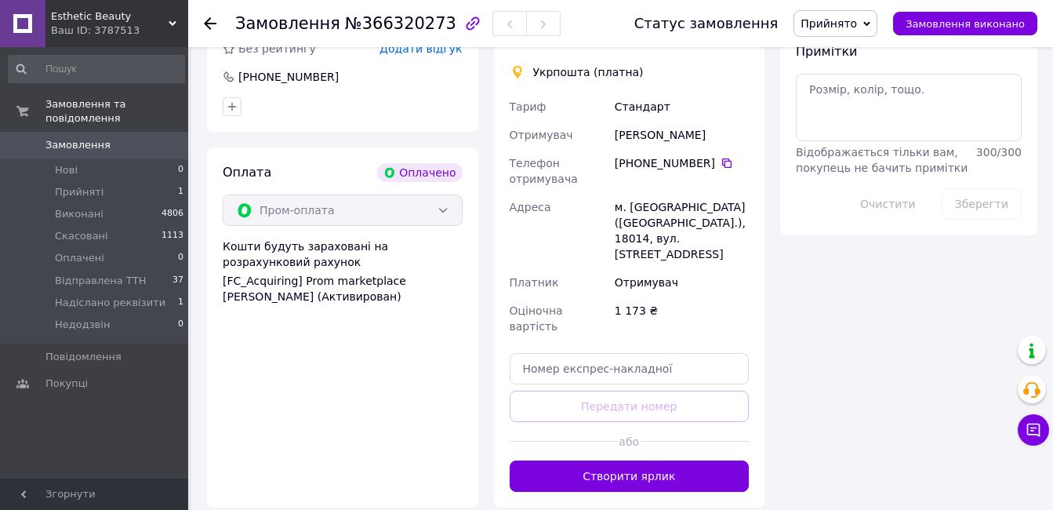
scroll to position [1377, 0]
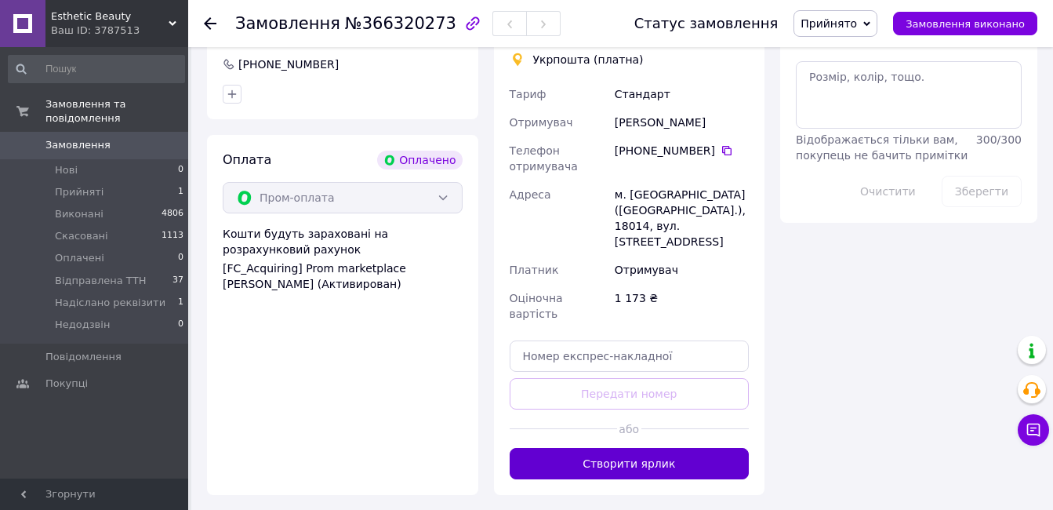
click at [662, 448] on button "Створити ярлик" at bounding box center [630, 463] width 240 height 31
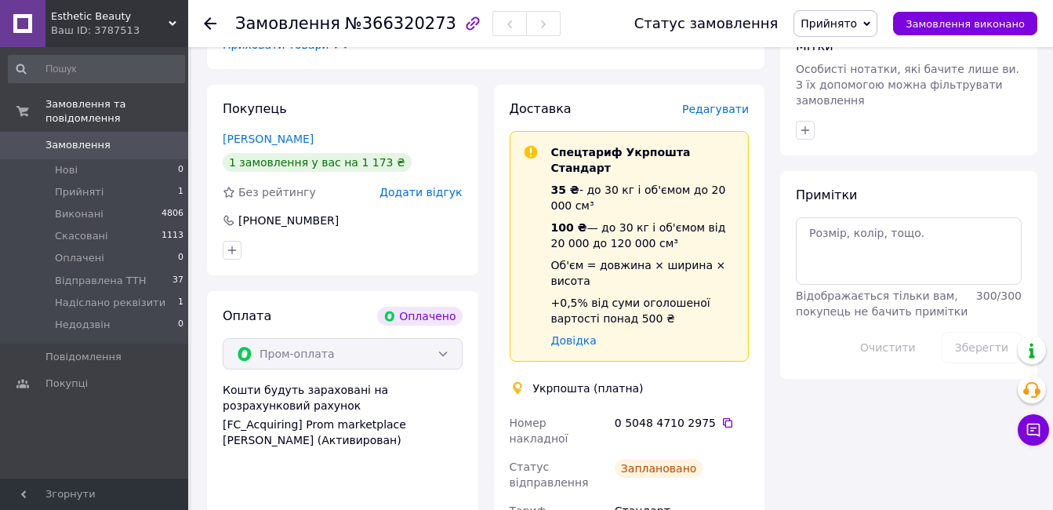
scroll to position [1220, 0]
click at [723, 419] on icon at bounding box center [727, 423] width 9 height 9
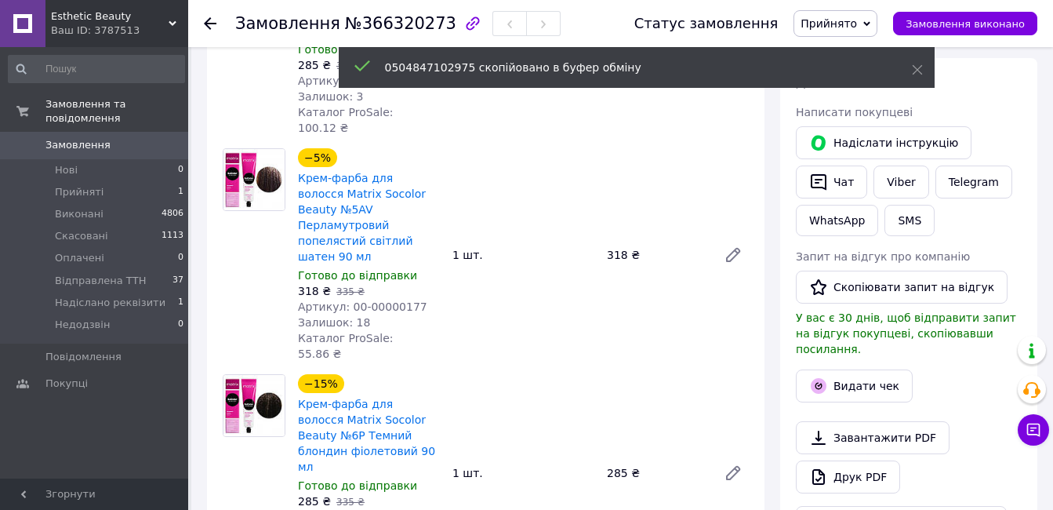
scroll to position [671, 0]
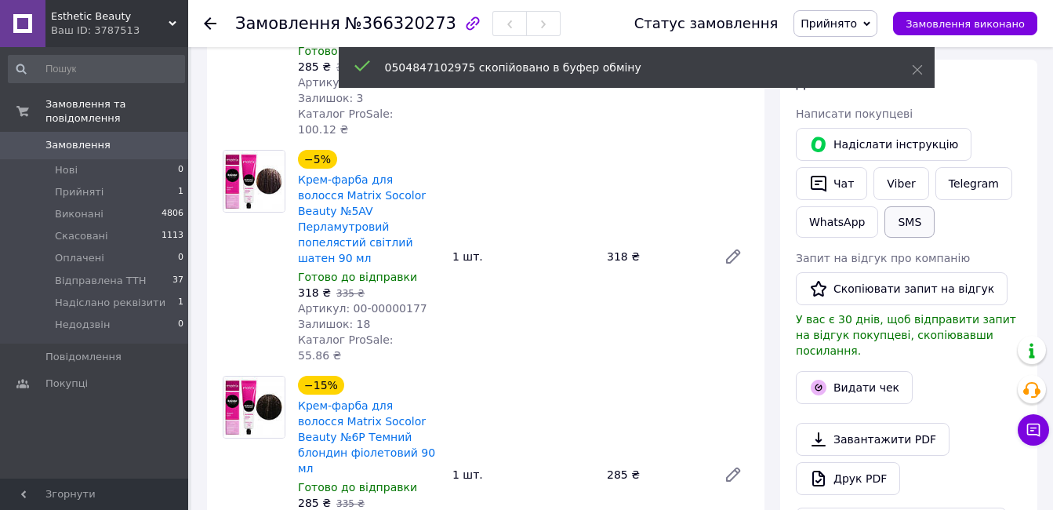
click at [909, 206] on button "SMS" at bounding box center [909, 221] width 50 height 31
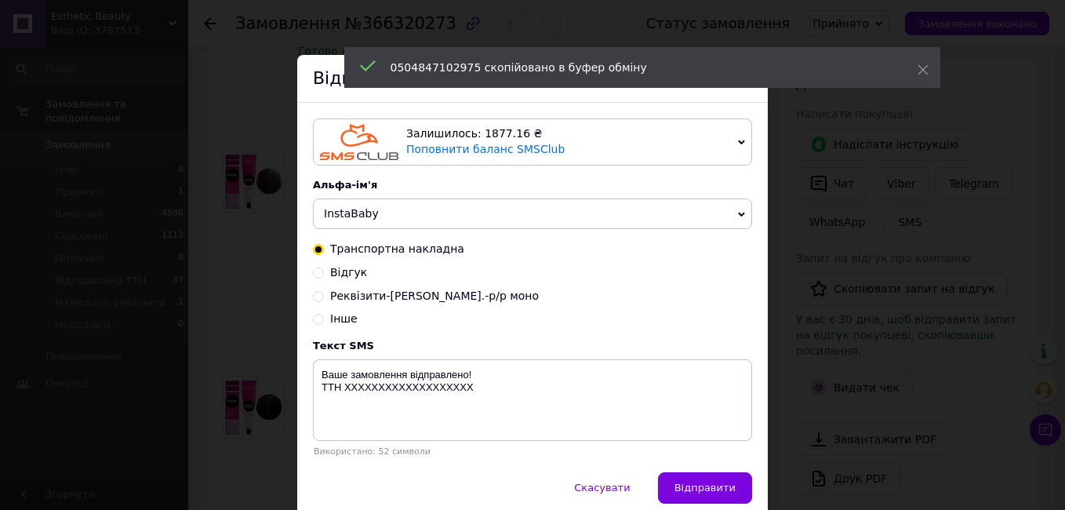
click at [357, 213] on span "InstaBaby" at bounding box center [351, 213] width 55 height 13
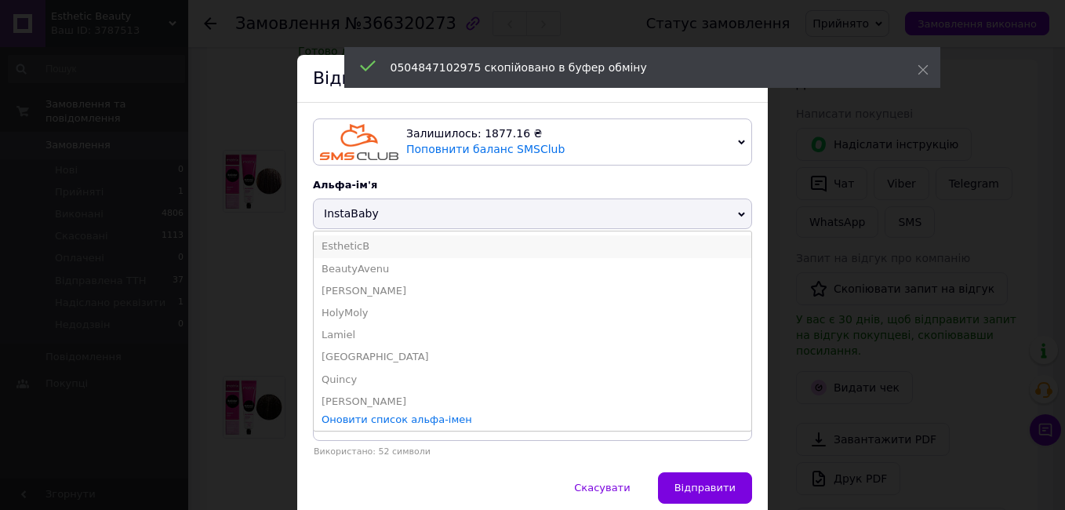
click at [357, 250] on li "EstheticB" at bounding box center [532, 246] width 437 height 22
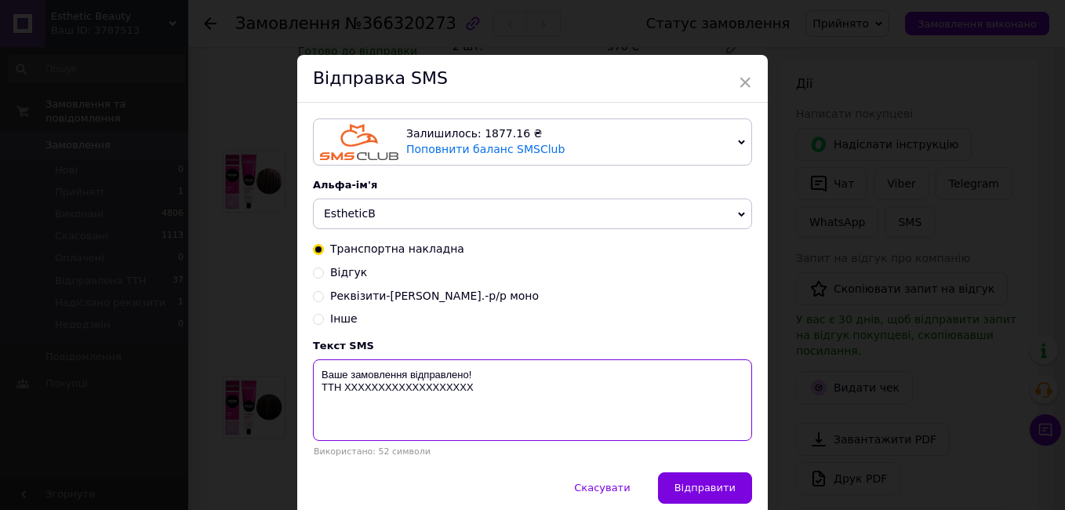
drag, startPoint x: 477, startPoint y: 397, endPoint x: 318, endPoint y: 375, distance: 160.7
click at [318, 375] on textarea "Ваше замовлення відправлено! ТТН ХХХХХХХХХХХХХХХХХХХ" at bounding box center [532, 400] width 439 height 82
paste textarea "0504847102975"
click at [314, 380] on textarea "0504847102975" at bounding box center [532, 400] width 439 height 82
paste textarea "Доброго дня. Ваше замовлення сформовано в понеділок вам відправимо. ТТН для від…"
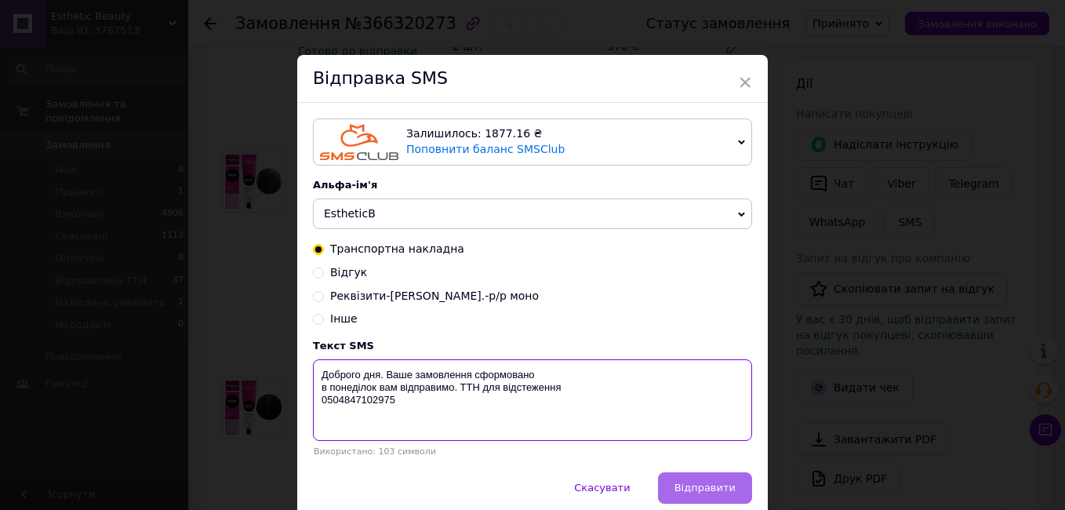
type textarea "Доброго дня. Ваше замовлення сформовано в понеділок вам відправимо. ТТН для від…"
click at [728, 483] on button "Відправити" at bounding box center [705, 487] width 94 height 31
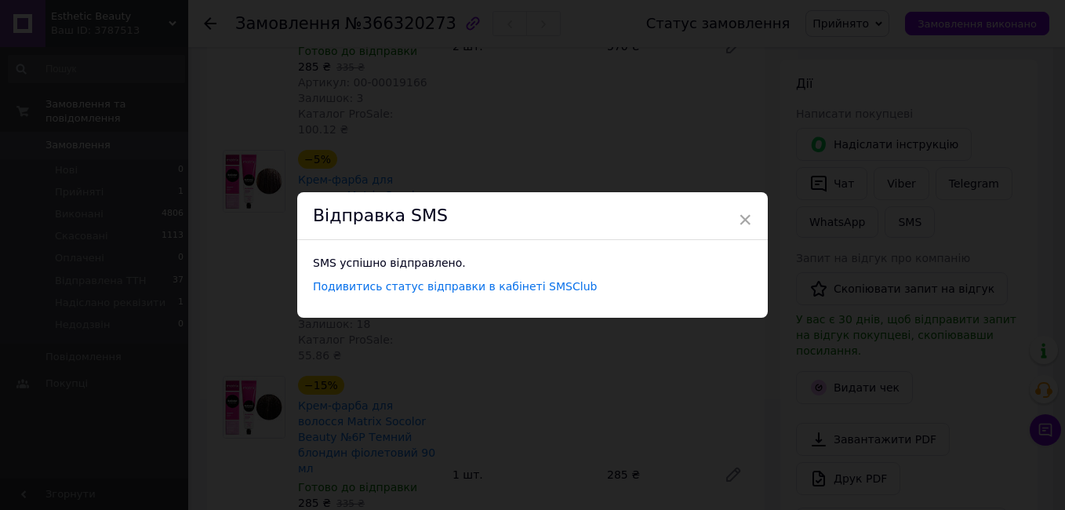
drag, startPoint x: 739, startPoint y: 218, endPoint x: 749, endPoint y: 206, distance: 15.6
click at [740, 217] on span "×" at bounding box center [745, 219] width 14 height 27
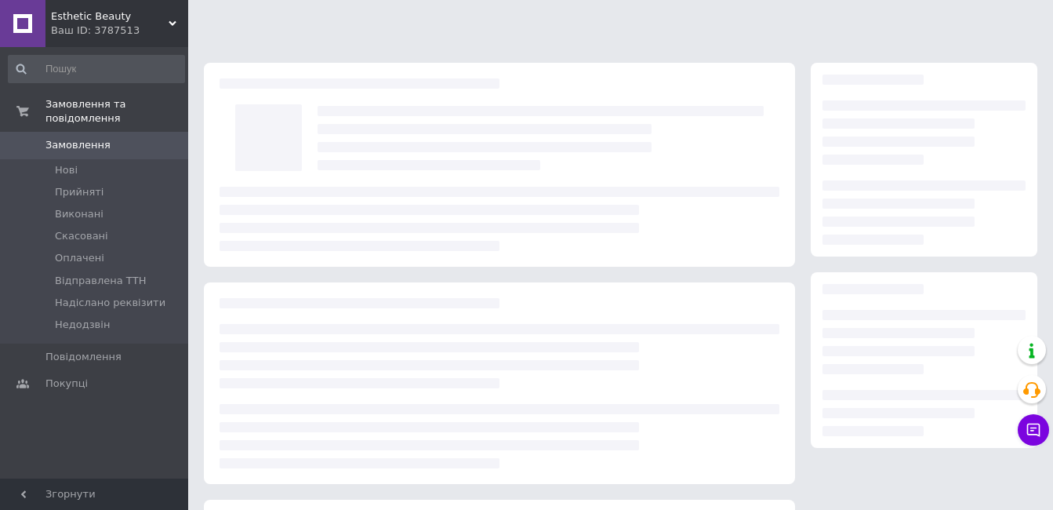
scroll to position [207, 0]
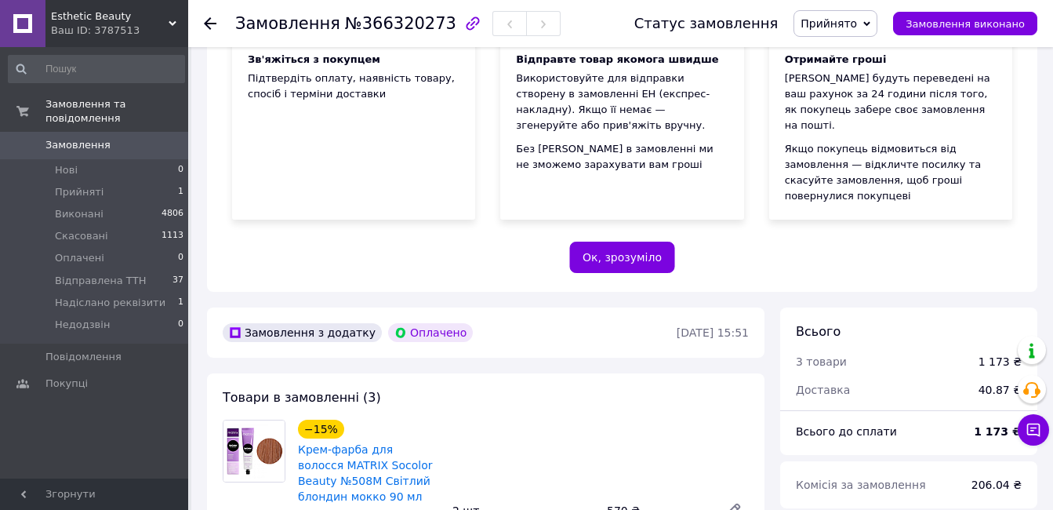
click at [835, 27] on span "Прийнято" at bounding box center [828, 23] width 56 height 13
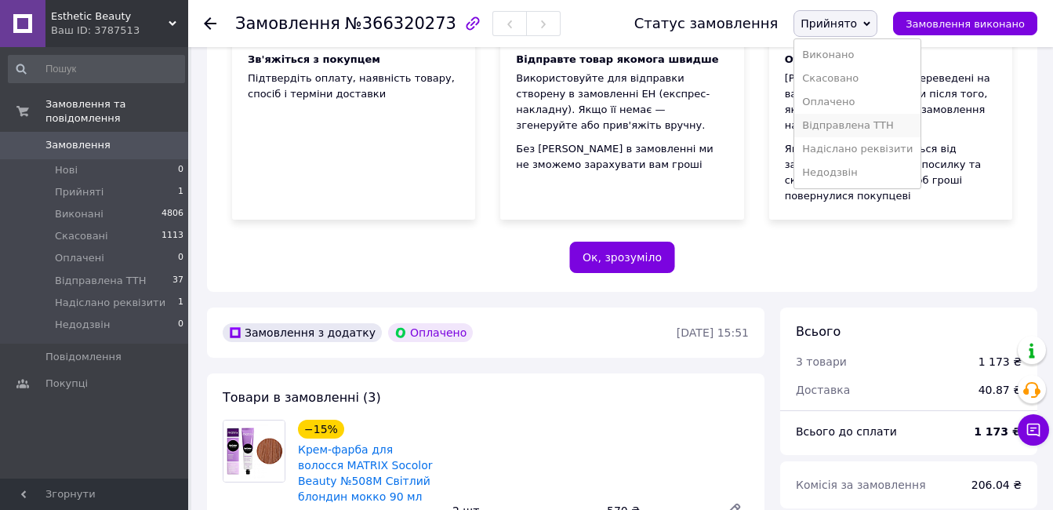
click at [887, 120] on li "Відправлена ТТН" at bounding box center [857, 126] width 126 height 24
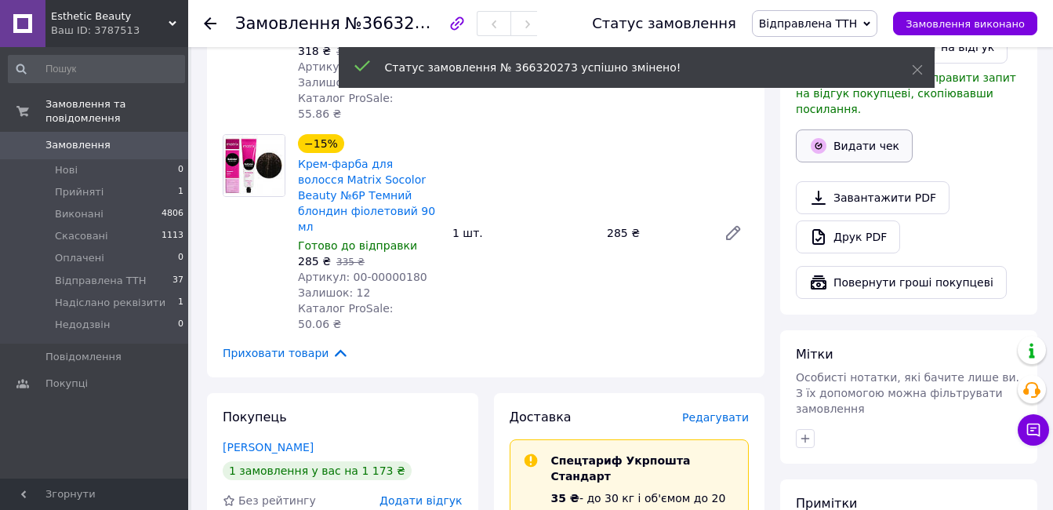
click at [855, 129] on button "Видати чек" at bounding box center [854, 145] width 117 height 33
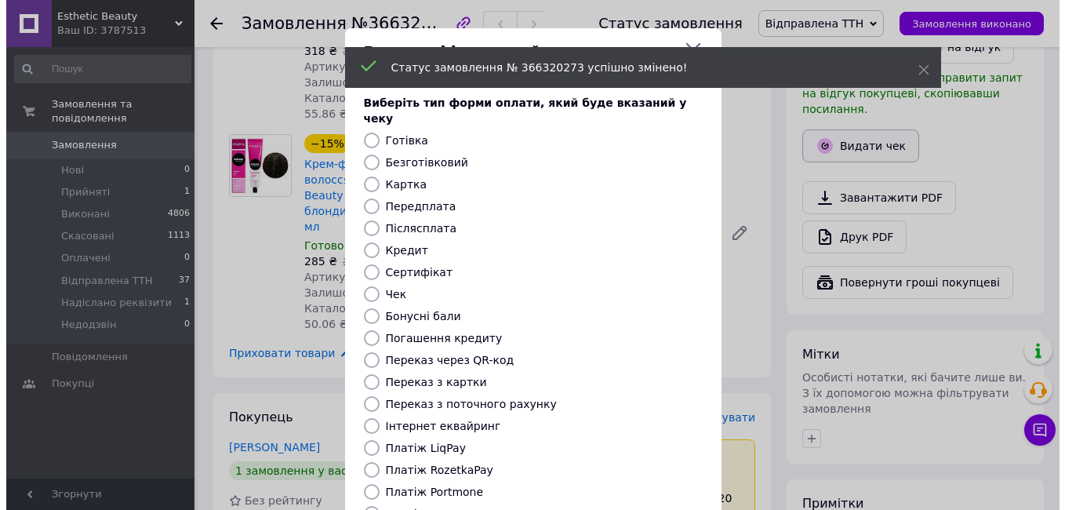
scroll to position [897, 0]
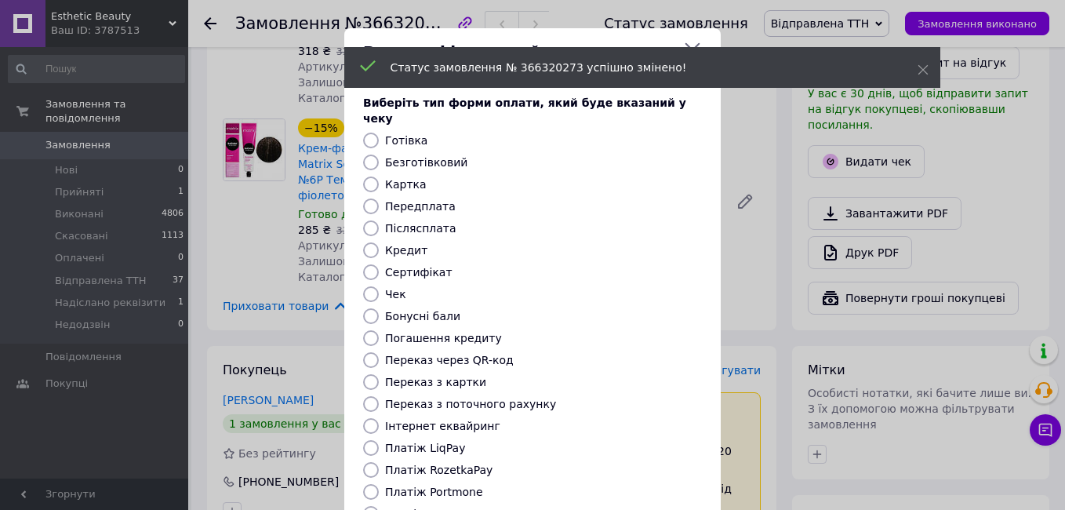
click at [418, 156] on label "Безготівковий" at bounding box center [426, 162] width 82 height 13
click at [379, 154] on input "Безготівковий" at bounding box center [371, 162] width 16 height 16
radio input "true"
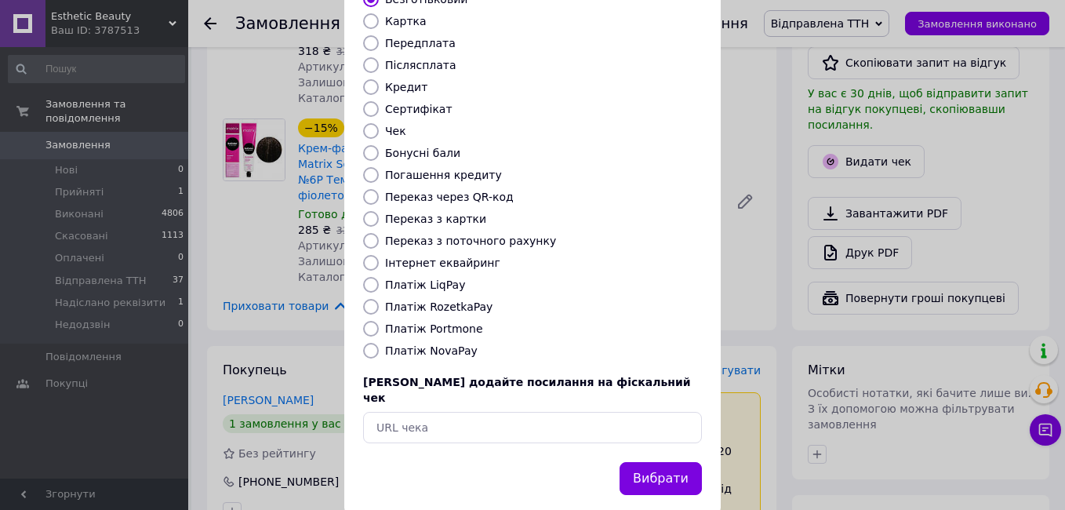
scroll to position [164, 0]
click at [648, 461] on button "Вибрати" at bounding box center [660, 478] width 82 height 34
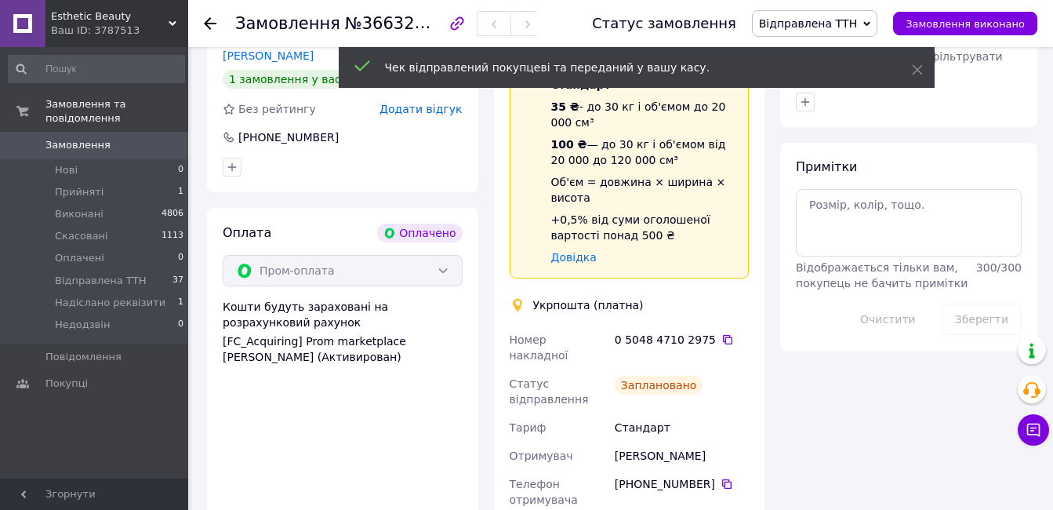
scroll to position [1305, 0]
drag, startPoint x: 694, startPoint y: 314, endPoint x: 610, endPoint y: 321, distance: 84.2
click at [610, 325] on div "Номер накладної 0 5048 4710 2975   Статус відправлення Заплановано Тариф Станда…" at bounding box center [629, 514] width 246 height 379
copy div "Отримувач Людмила Афоніна"
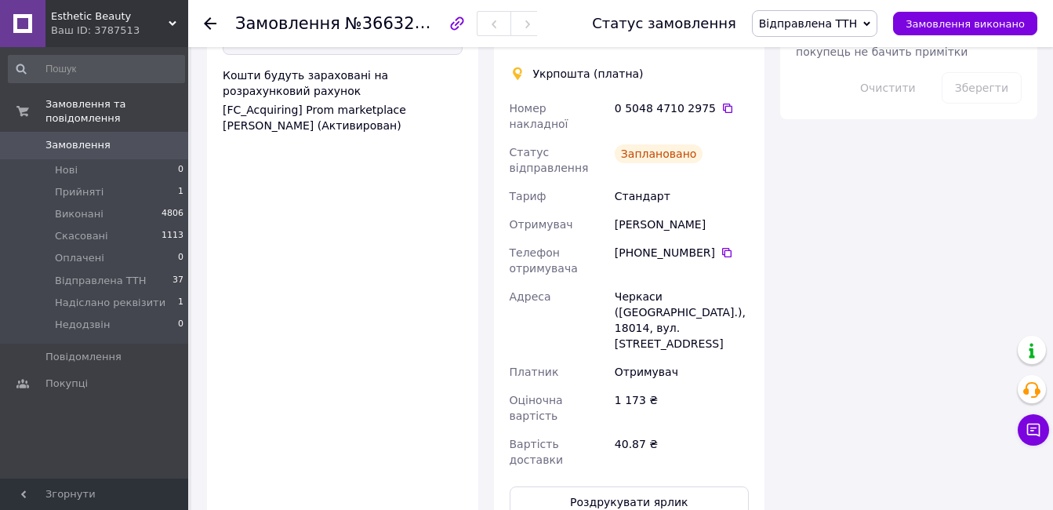
scroll to position [1540, 0]
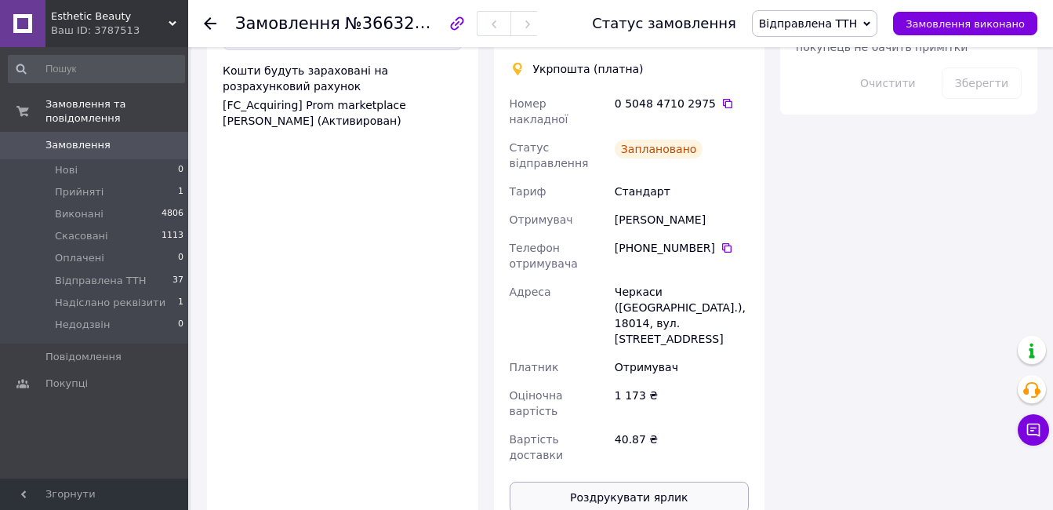
click at [647, 481] on button "Роздрукувати ярлик" at bounding box center [630, 496] width 240 height 31
drag, startPoint x: 93, startPoint y: 25, endPoint x: 94, endPoint y: 43, distance: 18.0
click at [93, 25] on div "Ваш ID: 3787513" at bounding box center [119, 31] width 137 height 14
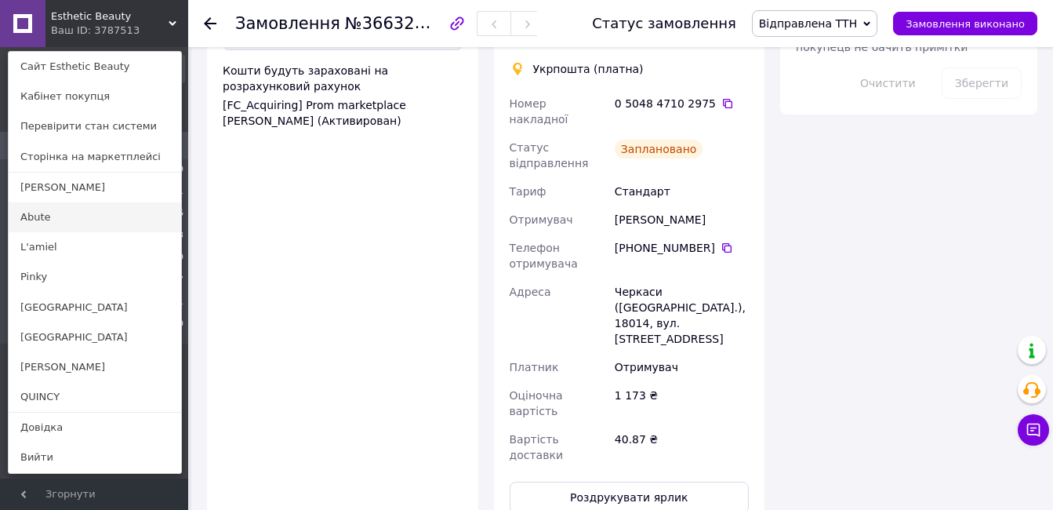
click at [77, 220] on link "Abute" at bounding box center [95, 217] width 172 height 30
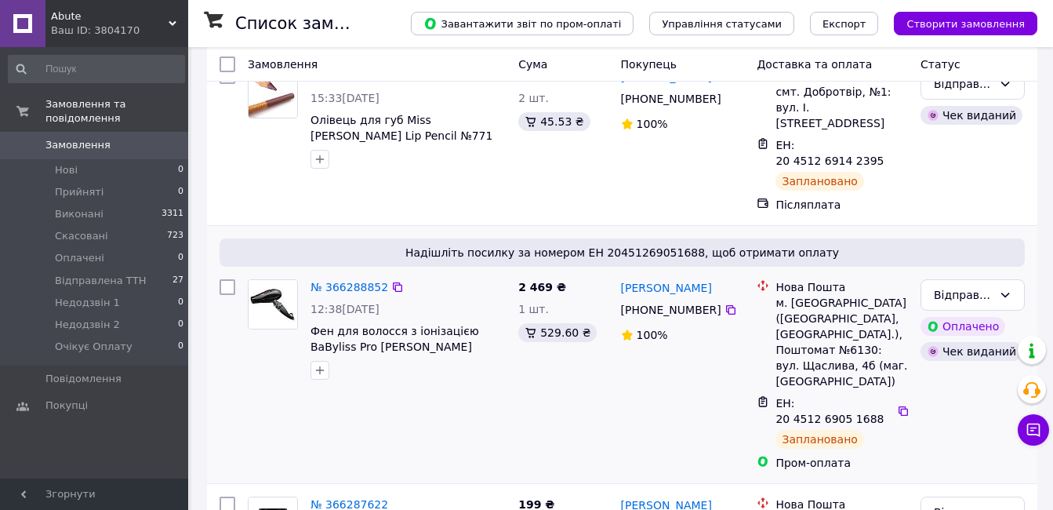
scroll to position [157, 0]
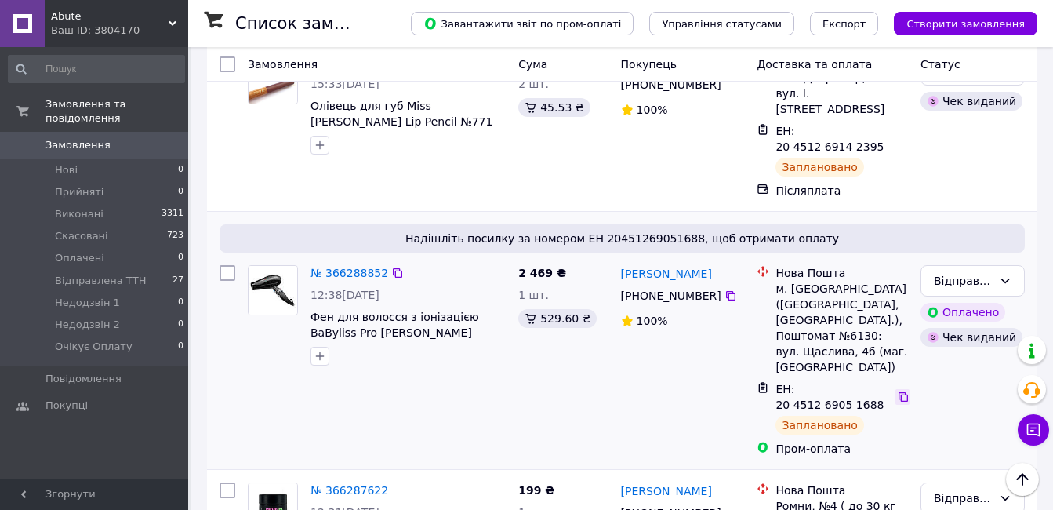
click at [897, 390] on icon at bounding box center [903, 396] width 13 height 13
